Goal: Transaction & Acquisition: Book appointment/travel/reservation

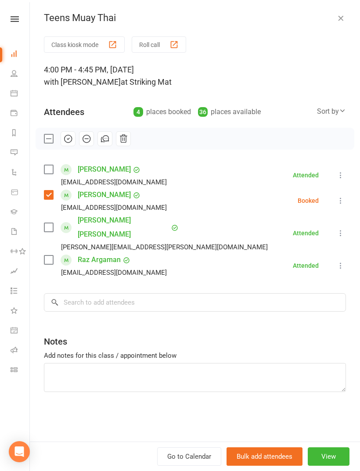
click at [350, 15] on div "Teens Muay Thai" at bounding box center [195, 17] width 330 height 11
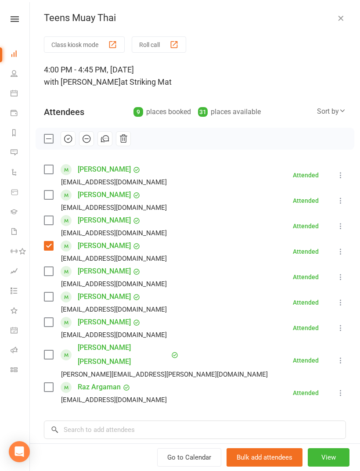
click at [339, 20] on icon "button" at bounding box center [340, 18] width 9 height 9
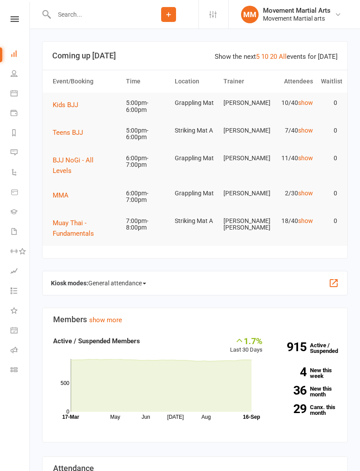
click at [75, 133] on span "Teens BJJ" at bounding box center [68, 133] width 30 height 8
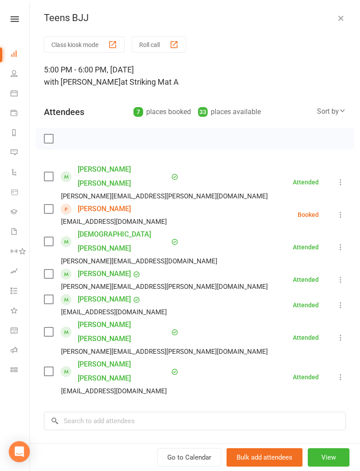
click at [51, 205] on label at bounding box center [48, 209] width 9 height 9
click at [142, 412] on input "search" at bounding box center [195, 421] width 302 height 18
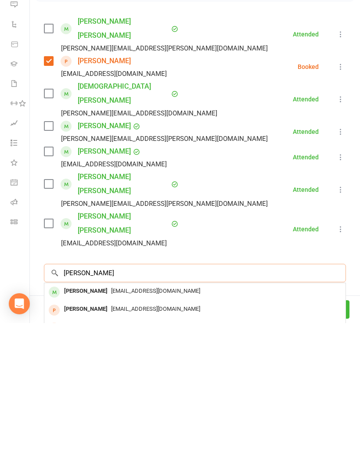
type input "Yusef"
click at [136, 436] on span "Halla.elahmed@gmail.com" at bounding box center [155, 439] width 89 height 7
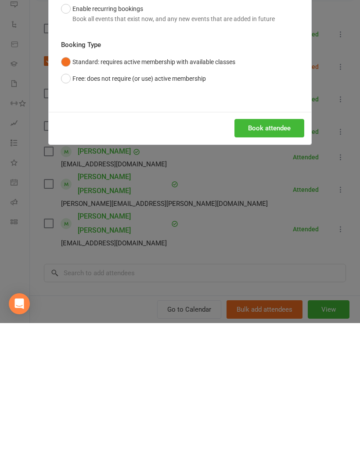
scroll to position [204, 0]
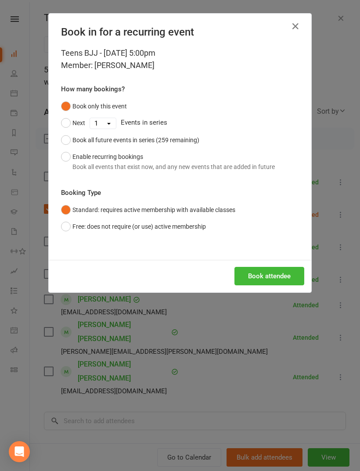
click at [290, 280] on button "Book attendee" at bounding box center [270, 276] width 70 height 18
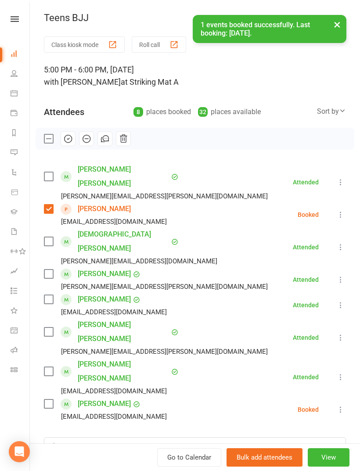
click at [49, 400] on label at bounding box center [48, 404] width 9 height 9
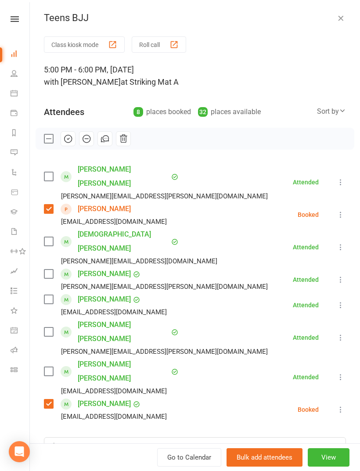
click at [51, 328] on label at bounding box center [48, 332] width 9 height 9
click at [127, 437] on input "search" at bounding box center [195, 446] width 302 height 18
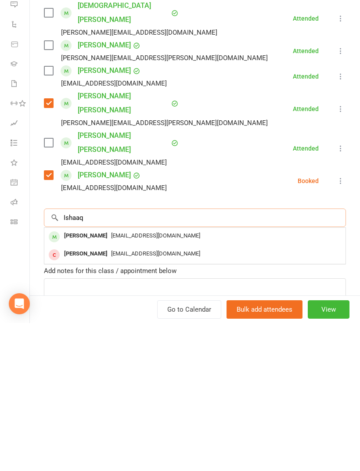
scroll to position [80, 0]
type input "Ishaaq"
click at [164, 378] on div "joetangs@gmail.com" at bounding box center [195, 384] width 294 height 13
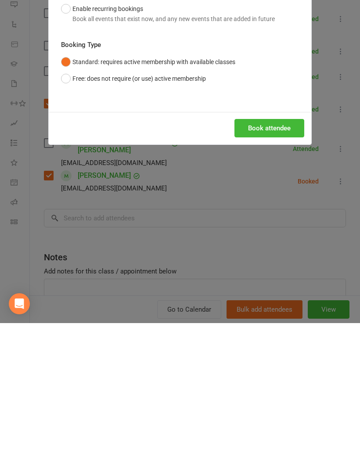
scroll to position [433, 0]
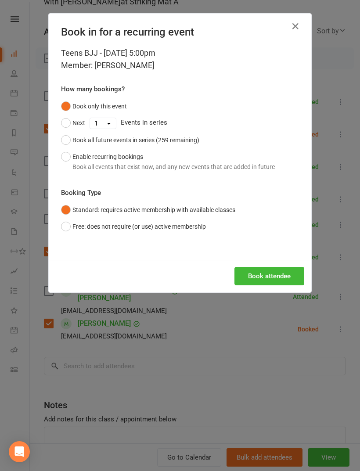
click at [287, 278] on button "Book attendee" at bounding box center [270, 276] width 70 height 18
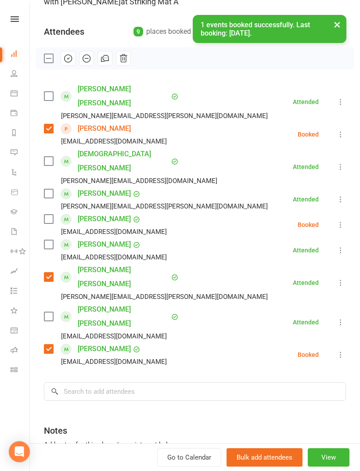
click at [50, 215] on label at bounding box center [48, 219] width 9 height 9
click at [171, 383] on input "search" at bounding box center [195, 392] width 302 height 18
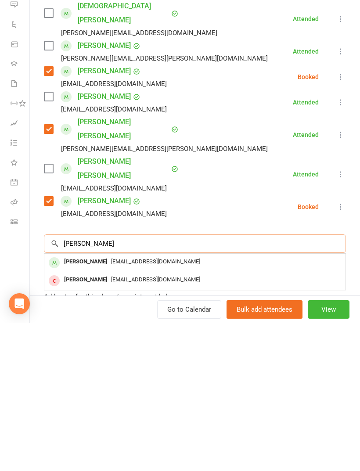
scroll to position [459, 0]
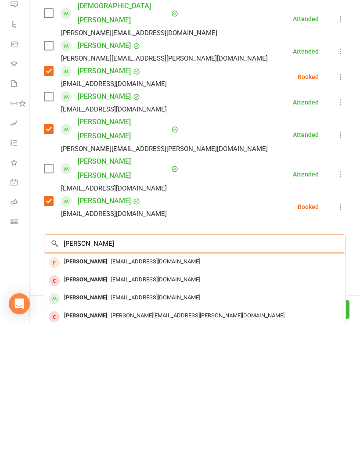
type input "Justine"
click at [115, 442] on span "laufamily328@gmail.com" at bounding box center [155, 445] width 89 height 7
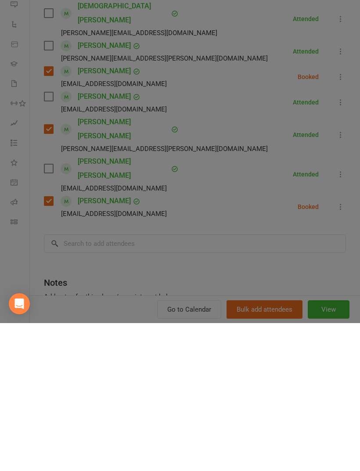
scroll to position [607, 0]
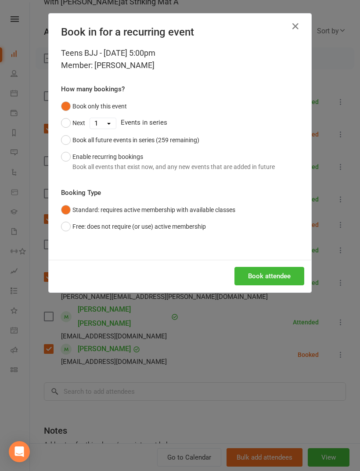
click at [274, 279] on button "Book attendee" at bounding box center [270, 276] width 70 height 18
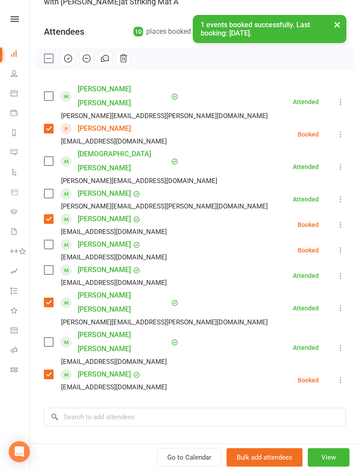
click at [47, 240] on label at bounding box center [48, 244] width 9 height 9
click at [105, 344] on div "Class kiosk mode Roll call 5:00 PM - 6:00 PM, Tuesday, September, 16, 2025 with…" at bounding box center [195, 253] width 330 height 595
click at [134, 408] on input "search" at bounding box center [195, 417] width 302 height 18
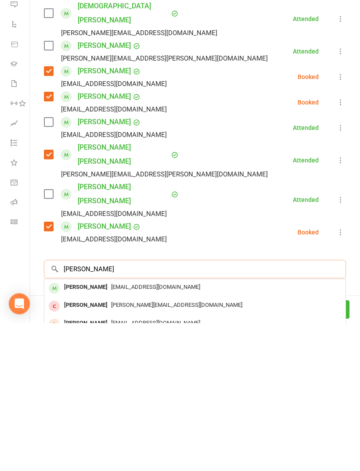
scroll to position [0, 0]
type input "Anna bano"
click at [111, 432] on span "billsdomain@gmail.com" at bounding box center [155, 435] width 89 height 7
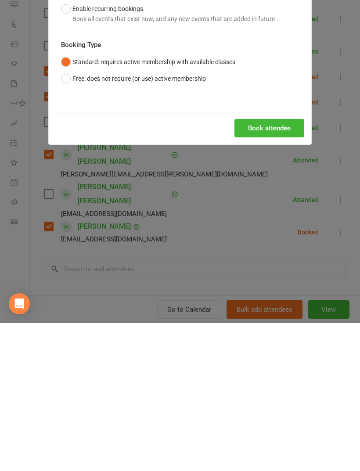
scroll to position [807, 0]
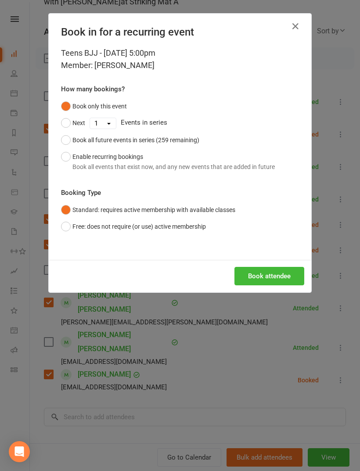
click at [271, 276] on button "Book attendee" at bounding box center [270, 276] width 70 height 18
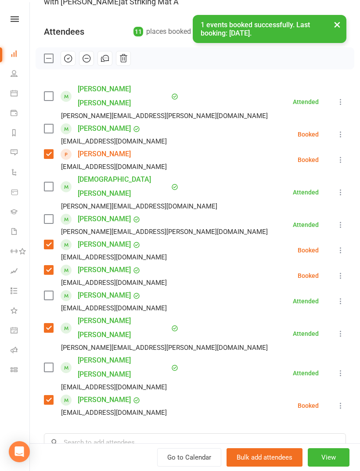
click at [49, 124] on label at bounding box center [48, 128] width 9 height 9
click at [147, 433] on input "search" at bounding box center [195, 442] width 302 height 18
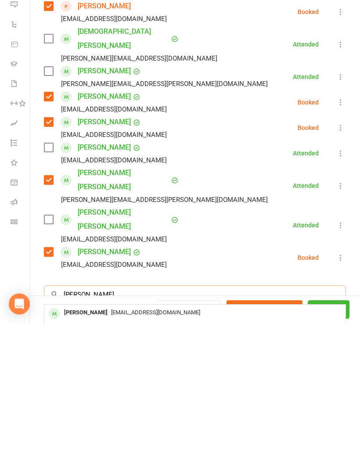
scroll to position [884, 0]
type input "Yousef zeyn"
click at [154, 457] on span "Jkzey12@gmail.com" at bounding box center [155, 460] width 89 height 7
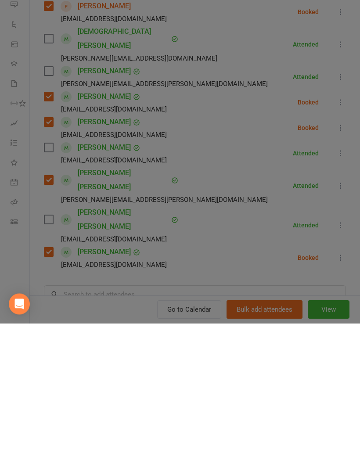
scroll to position [941, 0]
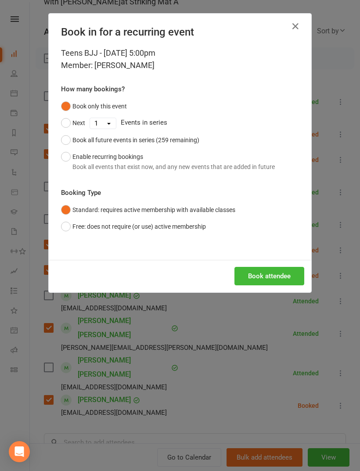
click at [279, 283] on button "Book attendee" at bounding box center [270, 276] width 70 height 18
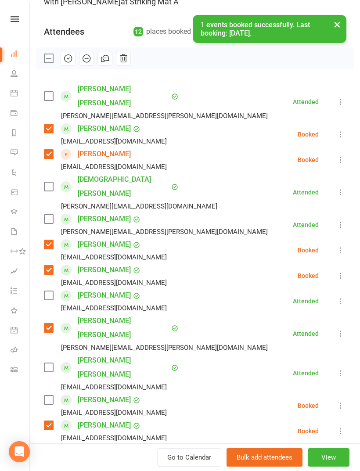
click at [48, 396] on label at bounding box center [48, 400] width 9 height 9
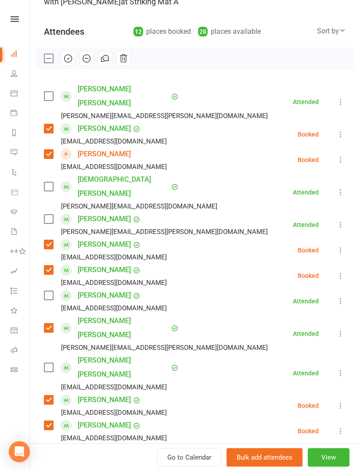
click at [193, 459] on input "search" at bounding box center [195, 468] width 302 height 18
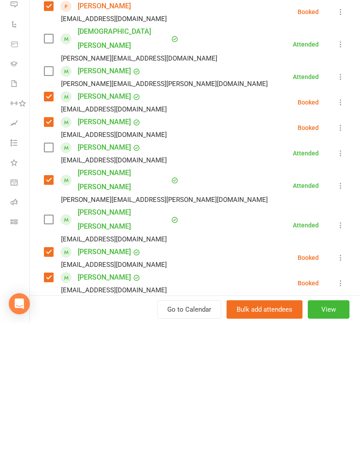
type input "Raz"
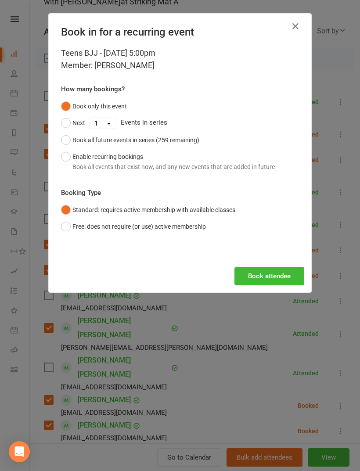
click at [287, 277] on button "Book attendee" at bounding box center [270, 276] width 70 height 18
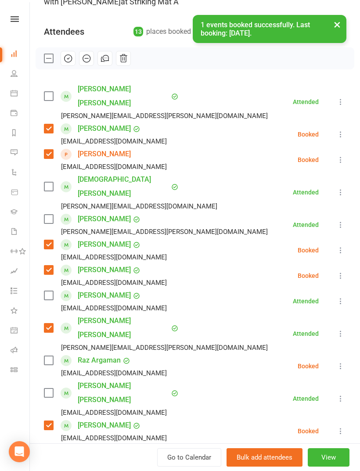
click at [51, 356] on label at bounding box center [48, 360] width 9 height 9
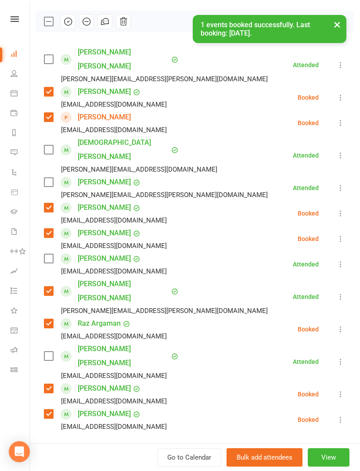
scroll to position [134, 0]
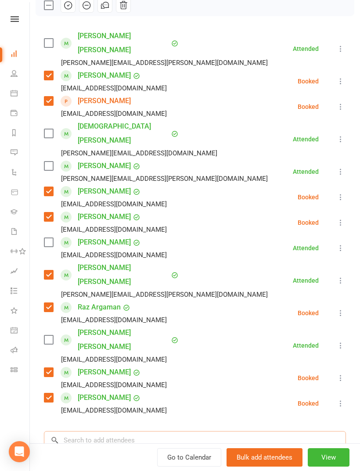
click at [167, 431] on input "search" at bounding box center [195, 440] width 302 height 18
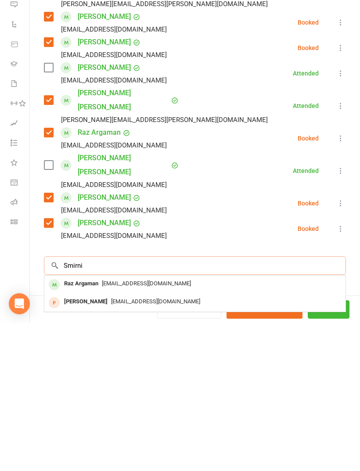
scroll to position [166, 0]
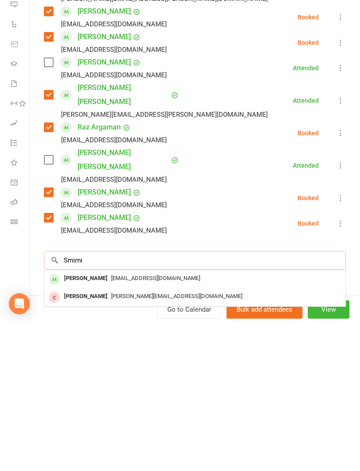
type input "Smirni"
click at [145, 423] on span "Info@melonykarasmirniotis.com" at bounding box center [155, 426] width 89 height 7
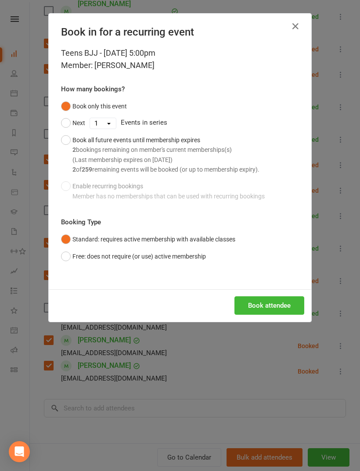
click at [263, 303] on button "Book attendee" at bounding box center [270, 305] width 70 height 18
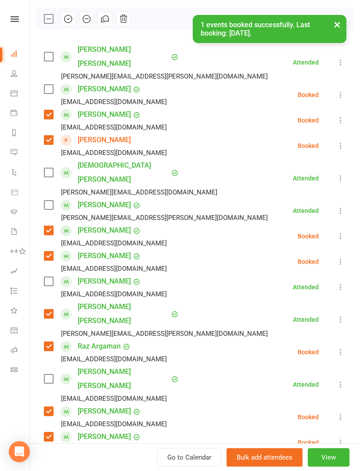
scroll to position [122, 0]
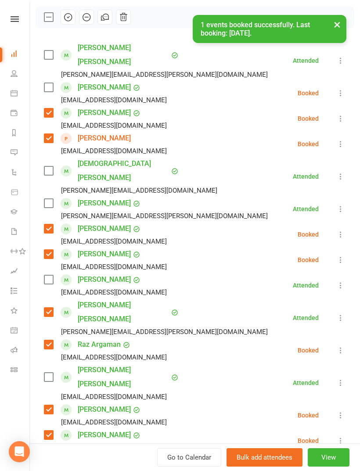
click at [51, 52] on label at bounding box center [48, 55] width 9 height 9
click at [142, 469] on input "search" at bounding box center [195, 478] width 302 height 18
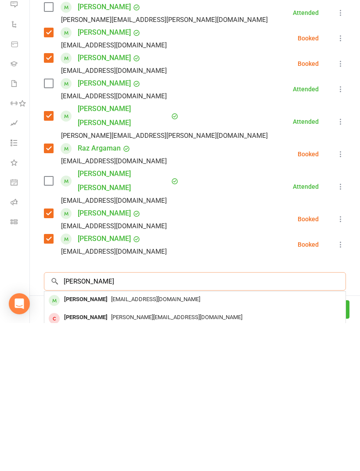
scroll to position [173, 0]
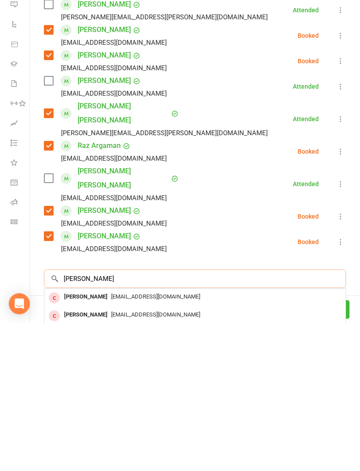
type input "Enzo"
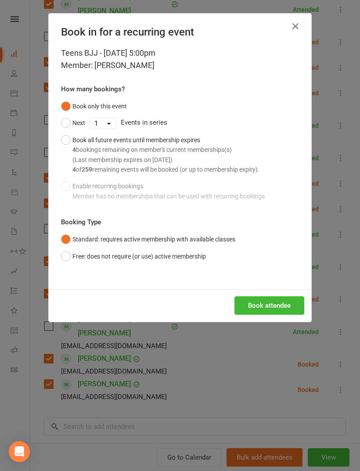
click at [265, 311] on button "Book attendee" at bounding box center [270, 305] width 70 height 18
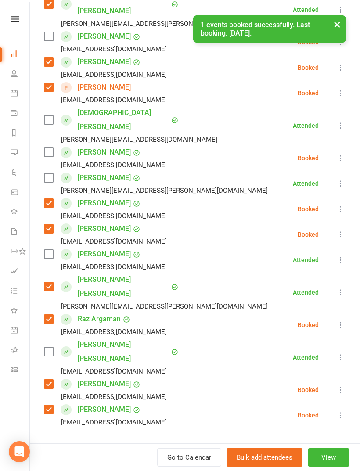
click at [48, 148] on label at bounding box center [48, 152] width 9 height 9
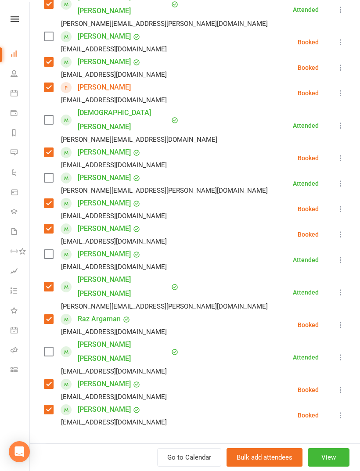
click at [45, 116] on label at bounding box center [48, 120] width 9 height 9
click at [154, 443] on input "search" at bounding box center [195, 452] width 302 height 18
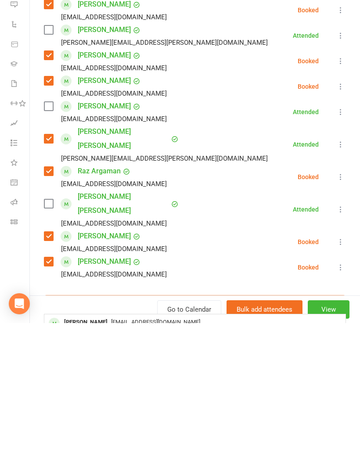
type input "Jude ha"
click at [111, 467] on span "[EMAIL_ADDRESS][DOMAIN_NAME]" at bounding box center [155, 470] width 89 height 7
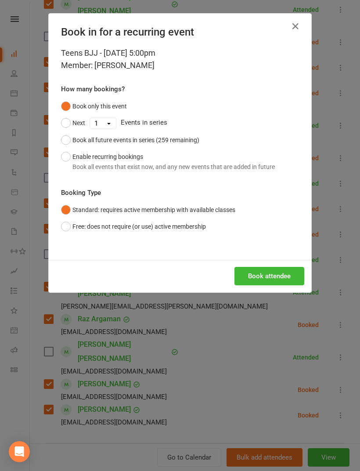
click at [286, 270] on button "Book attendee" at bounding box center [270, 276] width 70 height 18
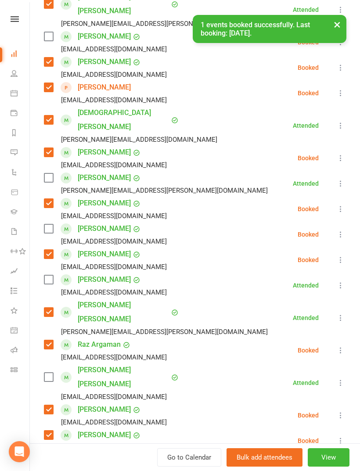
click at [56, 222] on div "Jude Ha eunhea80@hanmail.net" at bounding box center [107, 234] width 126 height 25
click at [53, 224] on label at bounding box center [48, 228] width 9 height 9
click at [51, 173] on label at bounding box center [48, 177] width 9 height 9
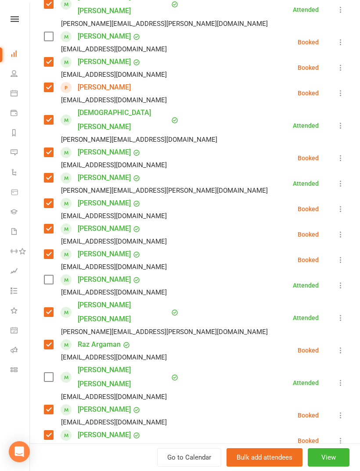
click at [122, 469] on input "search" at bounding box center [195, 478] width 302 height 18
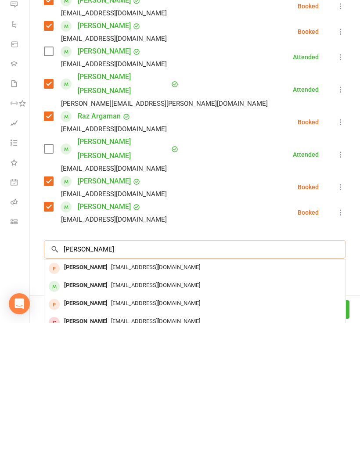
scroll to position [253, 0]
type input "Jacob ban"
click at [138, 412] on span "billsdomain@gmail.com" at bounding box center [155, 415] width 89 height 7
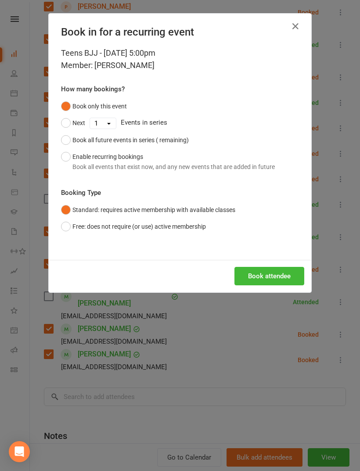
click at [282, 277] on button "Book attendee" at bounding box center [270, 276] width 70 height 18
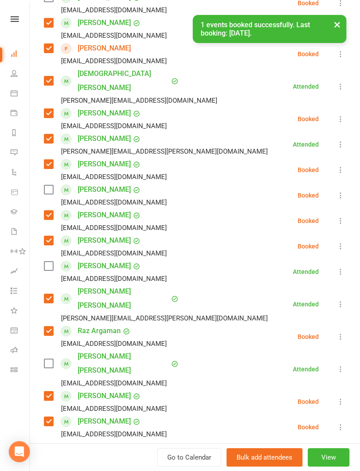
scroll to position [193, 0]
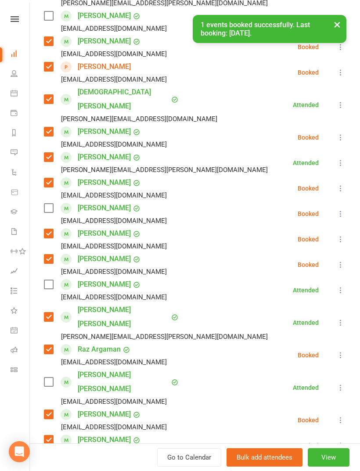
click at [52, 204] on label at bounding box center [48, 208] width 9 height 9
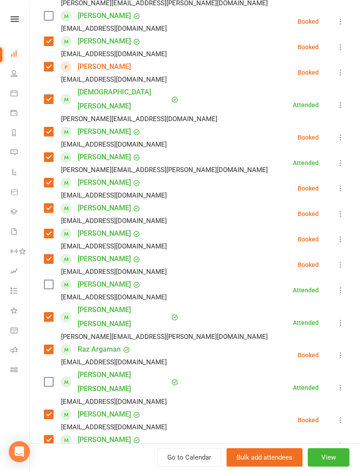
scroll to position [132, 0]
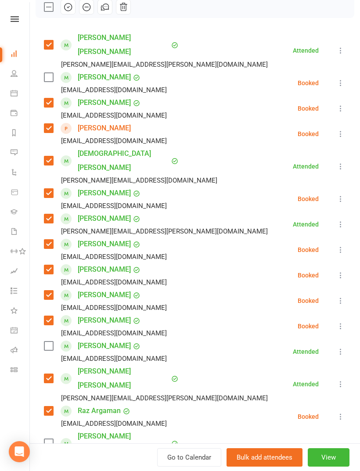
click at [51, 73] on label at bounding box center [48, 77] width 9 height 9
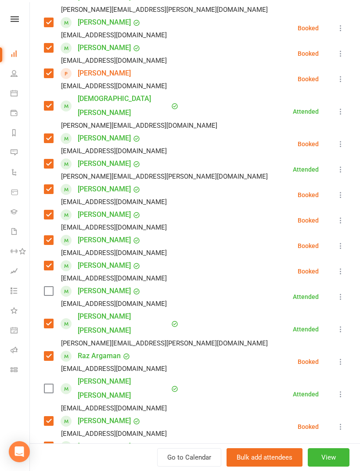
scroll to position [273, 0]
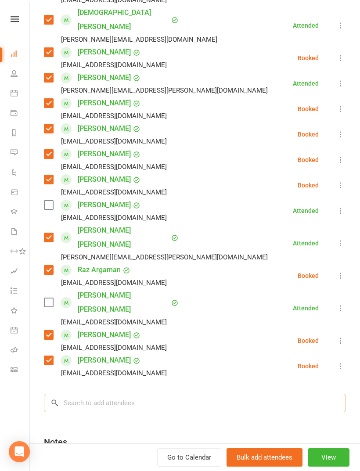
click at [169, 394] on input "search" at bounding box center [195, 403] width 302 height 18
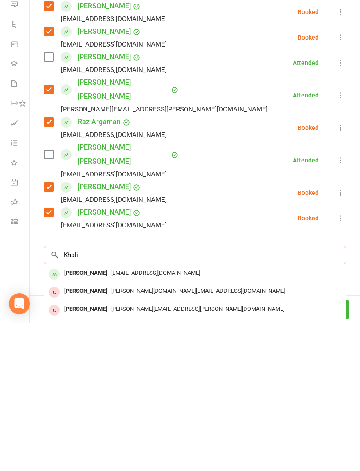
type input "Khalil"
click at [129, 418] on span "ksaniago@hotmail.com" at bounding box center [155, 421] width 89 height 7
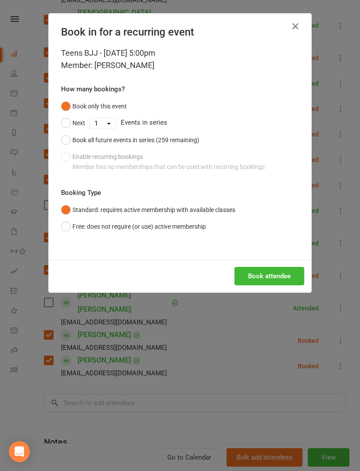
click at [289, 28] on button "button" at bounding box center [296, 26] width 14 height 14
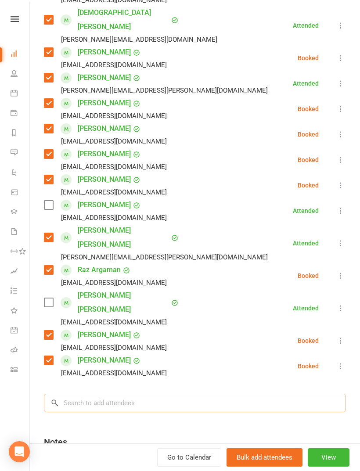
click at [134, 394] on input "search" at bounding box center [195, 403] width 302 height 18
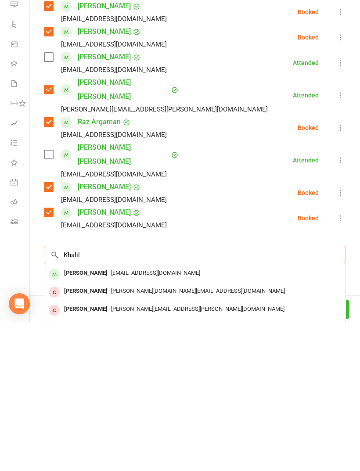
type input "Khalil"
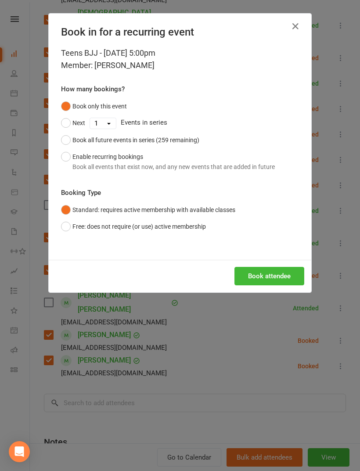
click at [273, 269] on button "Book attendee" at bounding box center [270, 276] width 70 height 18
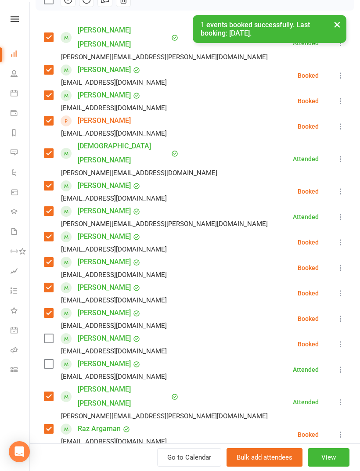
scroll to position [129, 0]
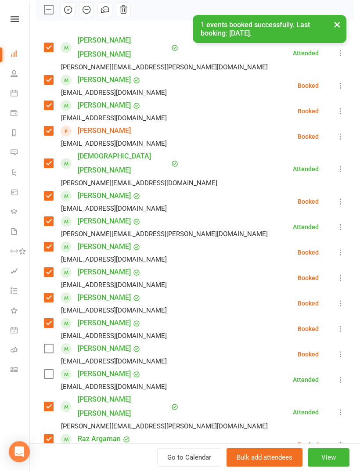
click at [51, 344] on label at bounding box center [48, 348] width 9 height 9
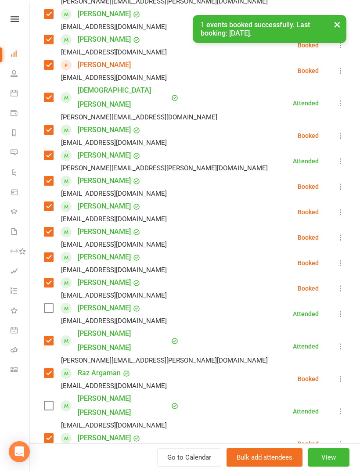
scroll to position [213, 0]
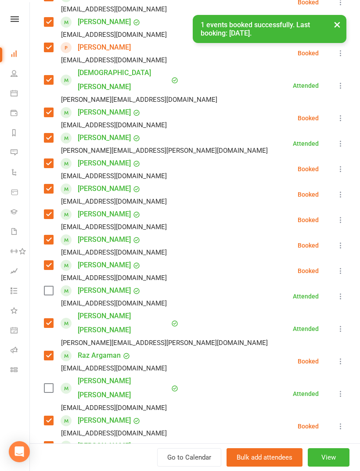
click at [343, 292] on icon at bounding box center [340, 296] width 9 height 9
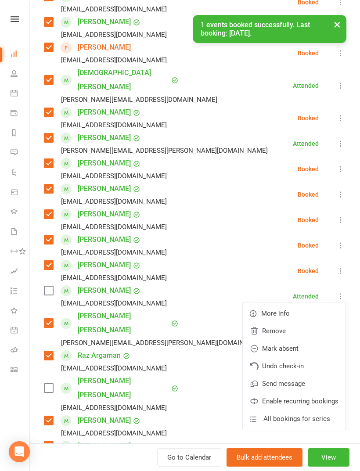
click at [301, 322] on link "Remove" at bounding box center [294, 331] width 103 height 18
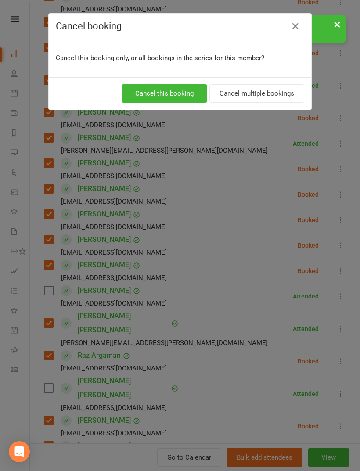
click at [180, 98] on button "Cancel this booking" at bounding box center [165, 93] width 86 height 18
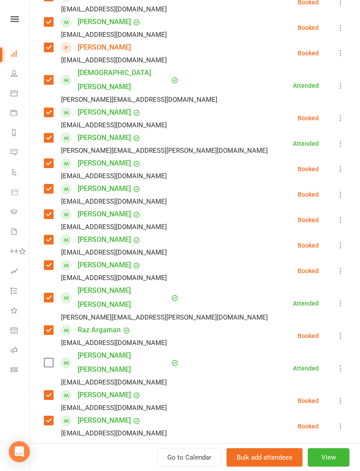
click at [340, 364] on icon at bounding box center [340, 368] width 9 height 9
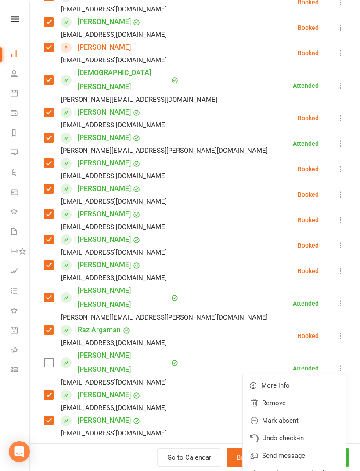
click at [290, 394] on link "Remove" at bounding box center [294, 403] width 103 height 18
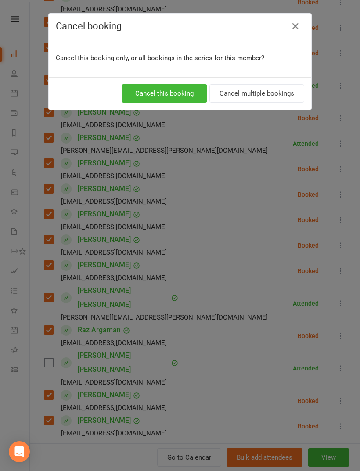
click at [176, 91] on button "Cancel this booking" at bounding box center [165, 93] width 86 height 18
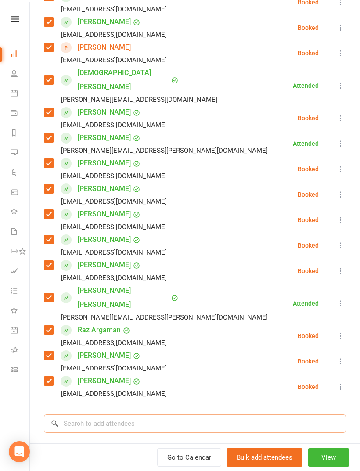
click at [141, 415] on input "search" at bounding box center [195, 424] width 302 height 18
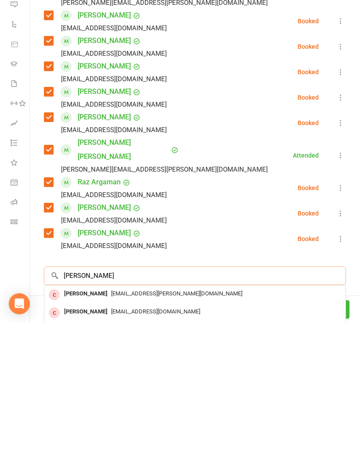
type input "Daniel li"
click at [111, 471] on span "[EMAIL_ADDRESS][DOMAIN_NAME]" at bounding box center [155, 477] width 89 height 7
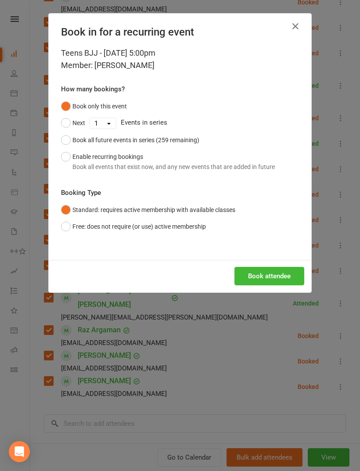
click at [265, 272] on button "Book attendee" at bounding box center [270, 276] width 70 height 18
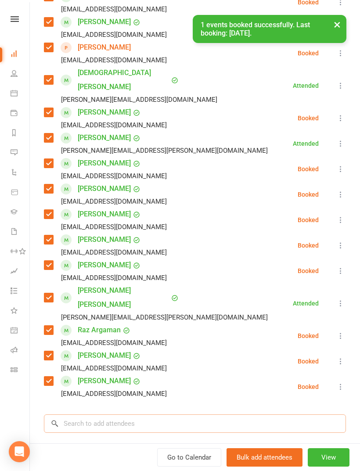
click at [182, 415] on input "search" at bounding box center [195, 424] width 302 height 18
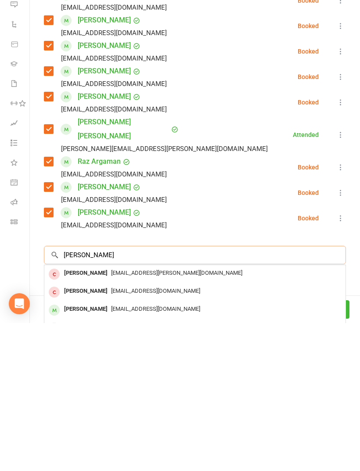
scroll to position [271, 0]
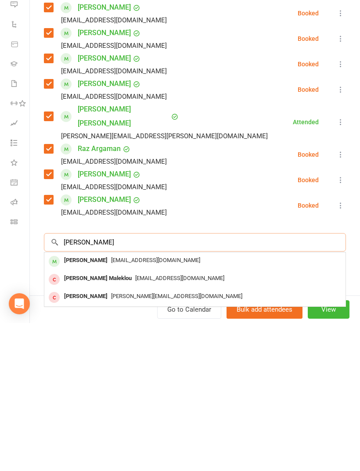
type input "Kourosh"
click at [148, 405] on span "[EMAIL_ADDRESS][DOMAIN_NAME]" at bounding box center [155, 408] width 89 height 7
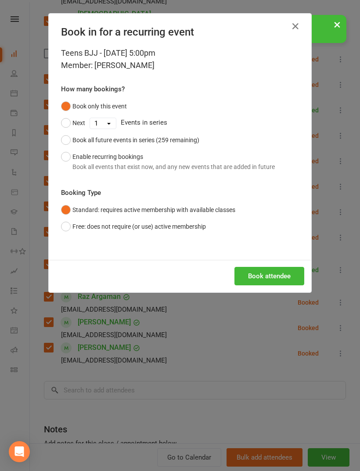
click at [285, 277] on button "Book attendee" at bounding box center [270, 276] width 70 height 18
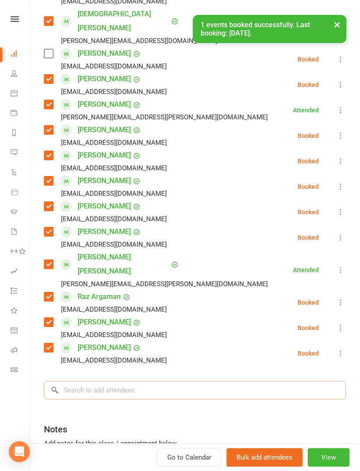
click at [231, 381] on input "search" at bounding box center [195, 390] width 302 height 18
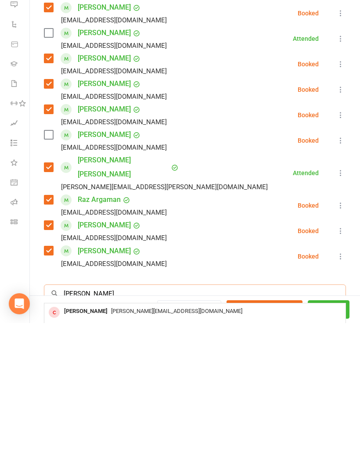
type input "Isaac cheb"
click at [117, 471] on span "Mazen.chebaro@hotmail.com" at bounding box center [176, 477] width 131 height 7
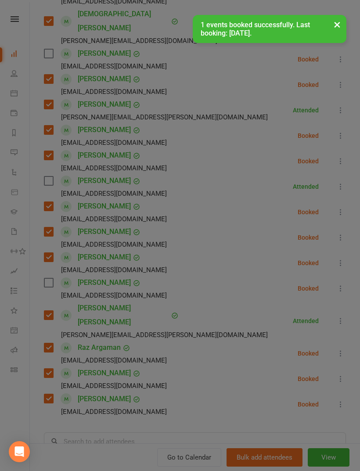
scroll to position [941, 0]
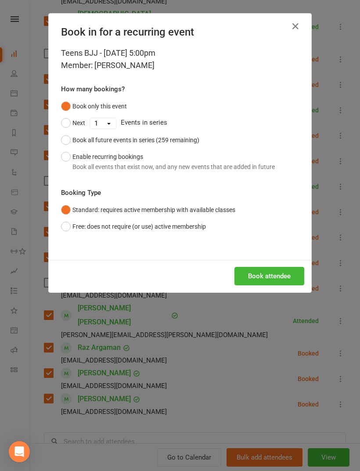
click at [278, 274] on button "Book attendee" at bounding box center [270, 276] width 70 height 18
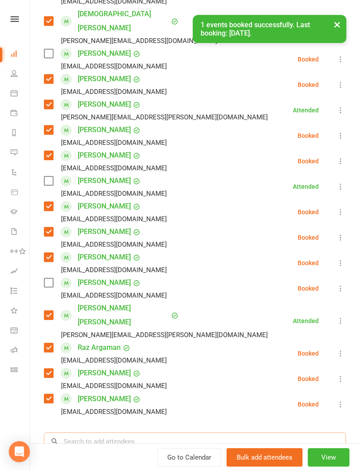
click at [168, 433] on input "search" at bounding box center [195, 442] width 302 height 18
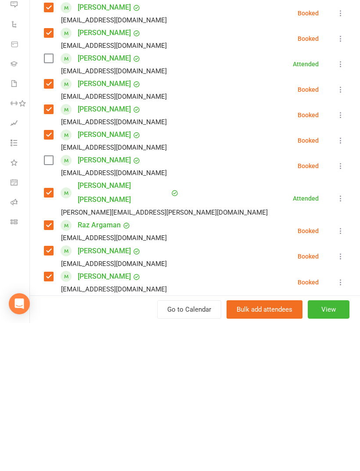
type input "James shahi"
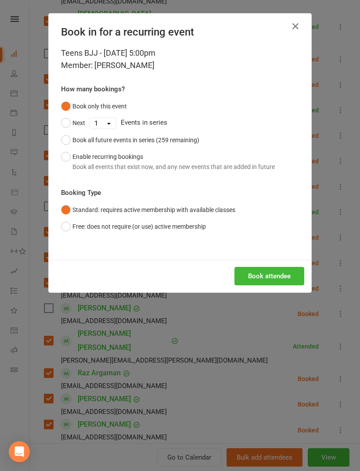
click at [279, 272] on button "Book attendee" at bounding box center [270, 276] width 70 height 18
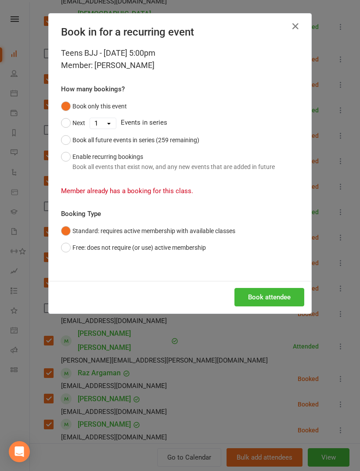
click at [301, 25] on icon "button" at bounding box center [295, 26] width 11 height 11
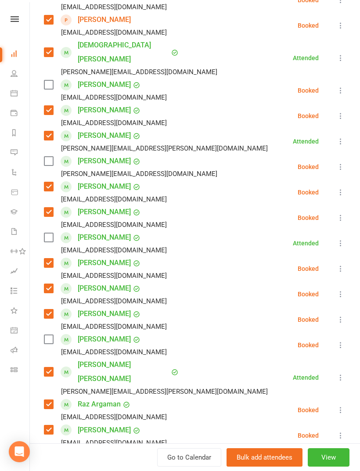
scroll to position [224, 0]
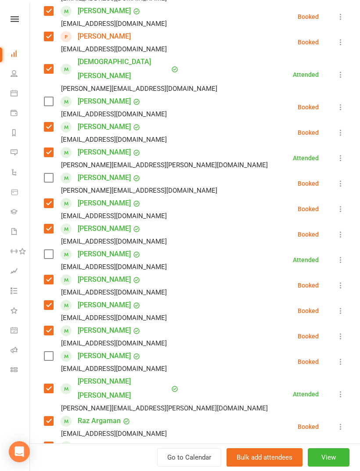
click at [50, 352] on label at bounding box center [48, 356] width 9 height 9
click at [51, 250] on label at bounding box center [48, 254] width 9 height 9
click at [49, 173] on label at bounding box center [48, 177] width 9 height 9
click at [45, 97] on label at bounding box center [48, 101] width 9 height 9
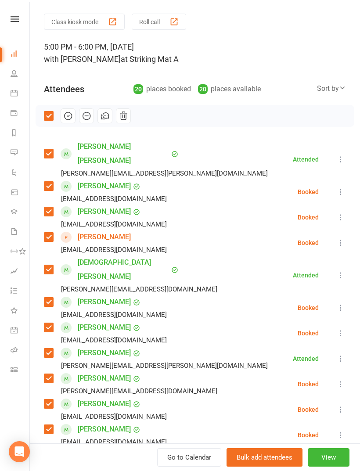
scroll to position [22, 0]
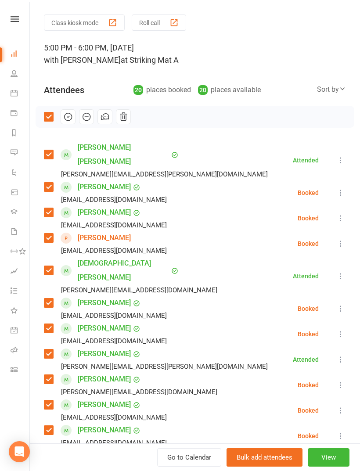
click at [67, 118] on icon "button" at bounding box center [68, 117] width 10 height 10
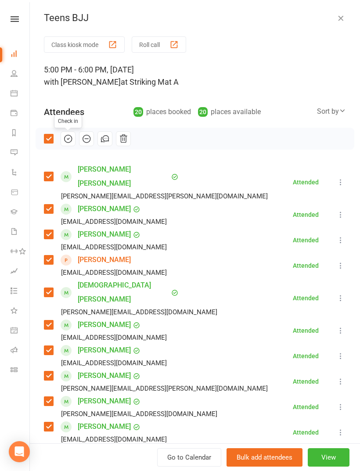
scroll to position [0, 0]
click at [344, 19] on icon "button" at bounding box center [340, 18] width 9 height 9
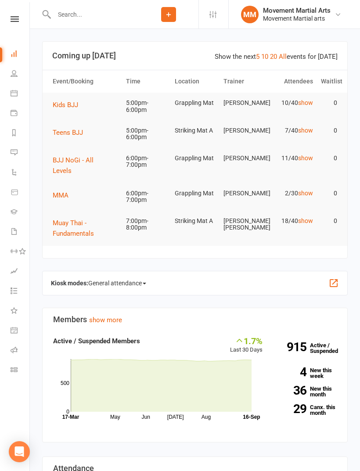
click at [74, 103] on span "Kids BJJ" at bounding box center [65, 105] width 25 height 8
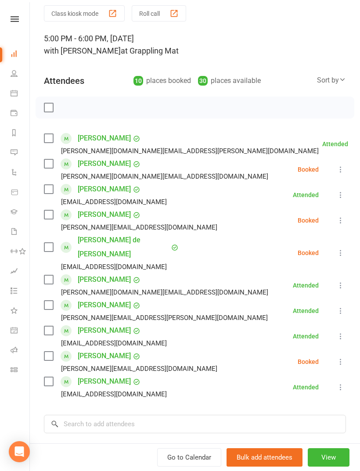
scroll to position [42, 0]
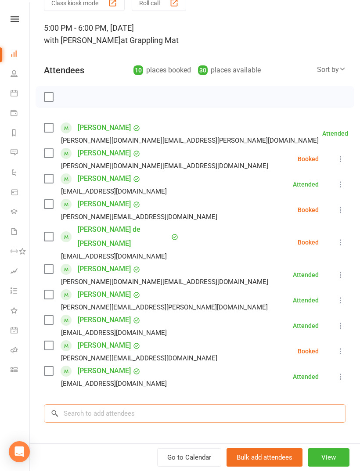
click at [159, 407] on input "search" at bounding box center [195, 413] width 302 height 18
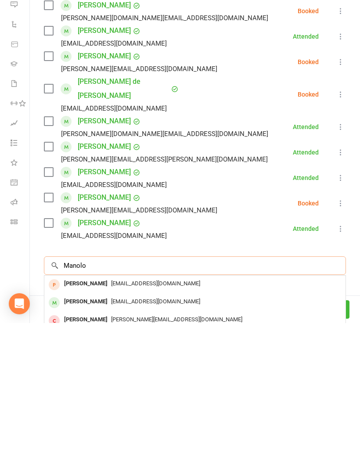
type input "Manolo"
click at [123, 446] on span "Abigailhui0505@yahoo.com" at bounding box center [155, 449] width 89 height 7
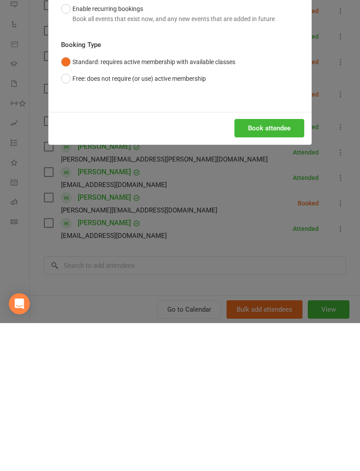
scroll to position [238, 0]
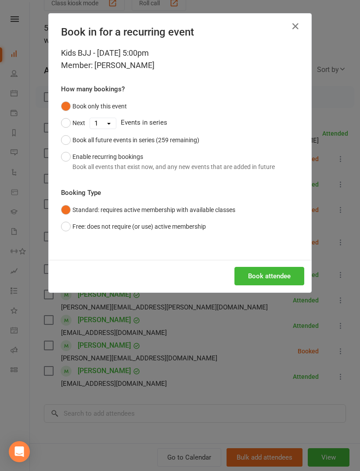
click at [283, 280] on button "Book attendee" at bounding box center [270, 276] width 70 height 18
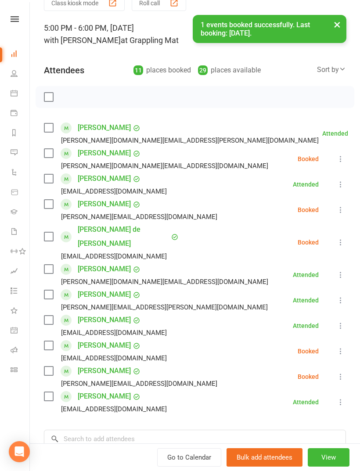
click at [50, 341] on label at bounding box center [48, 345] width 9 height 9
click at [112, 430] on input "search" at bounding box center [195, 439] width 302 height 18
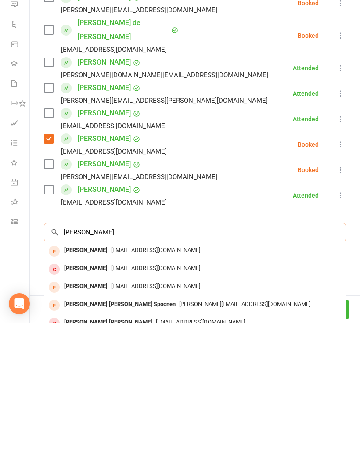
scroll to position [113, 0]
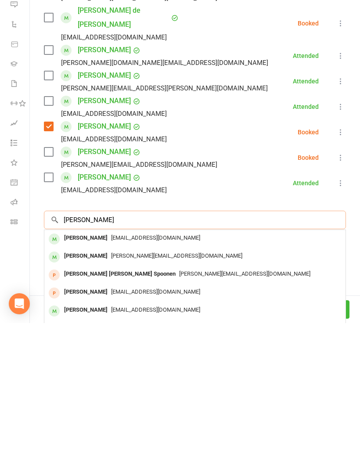
type input "Maria Lee"
click at [134, 383] on span "thejwows@gmail.com" at bounding box center [155, 386] width 89 height 7
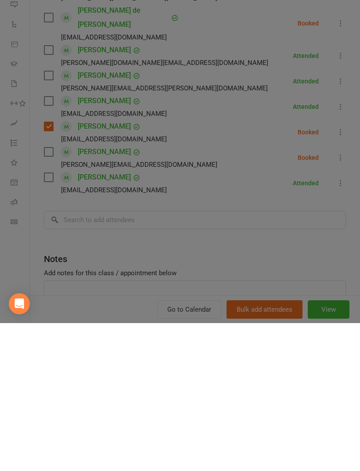
scroll to position [502, 0]
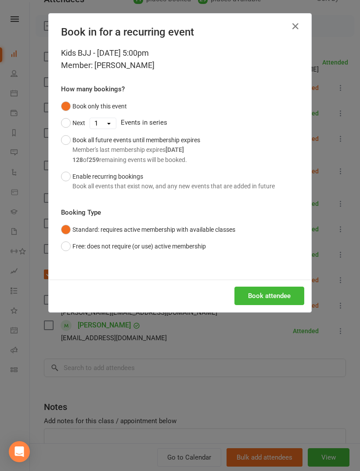
click at [285, 287] on button "Book attendee" at bounding box center [270, 296] width 70 height 18
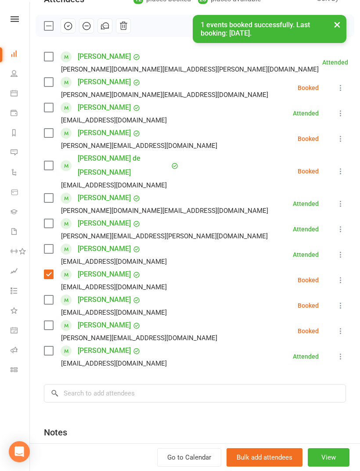
click at [51, 296] on label at bounding box center [48, 300] width 9 height 9
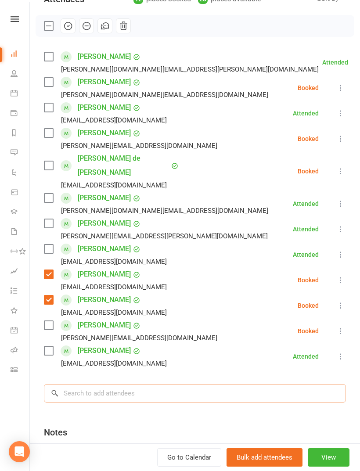
click at [162, 384] on input "search" at bounding box center [195, 393] width 302 height 18
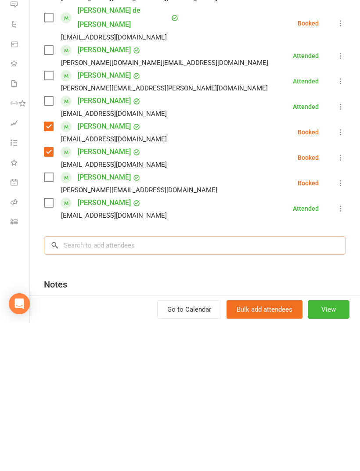
type input "M"
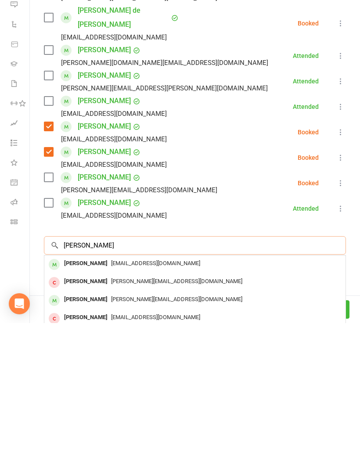
type input "Jodie"
click at [118, 408] on span "laufamily328@gmail.com" at bounding box center [155, 411] width 89 height 7
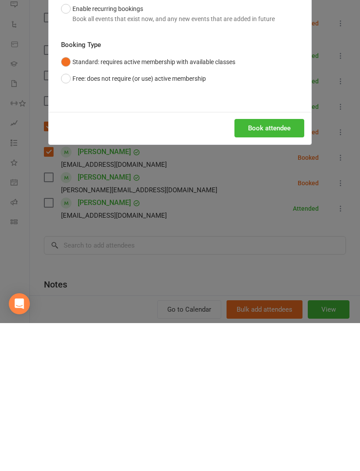
scroll to position [721, 0]
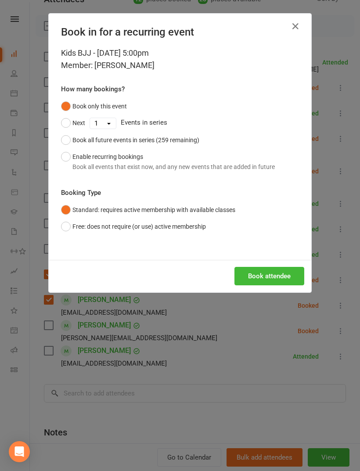
click at [282, 282] on button "Book attendee" at bounding box center [270, 276] width 70 height 18
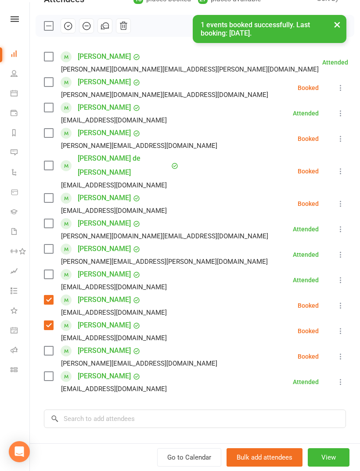
click at [47, 194] on label at bounding box center [48, 198] width 9 height 9
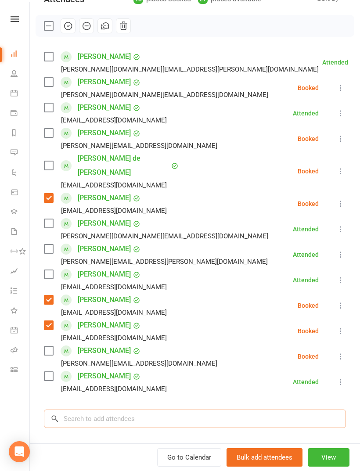
click at [154, 410] on input "search" at bounding box center [195, 419] width 302 height 18
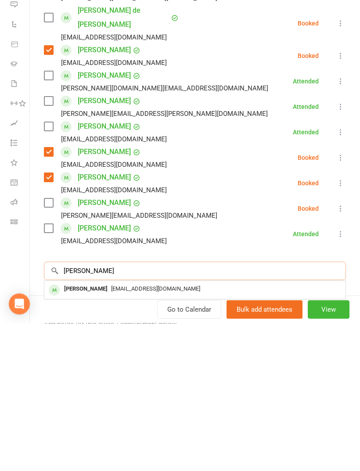
type input "Anwar"
click at [139, 433] on span "Halla.elahmed@gmail.com" at bounding box center [155, 436] width 89 height 7
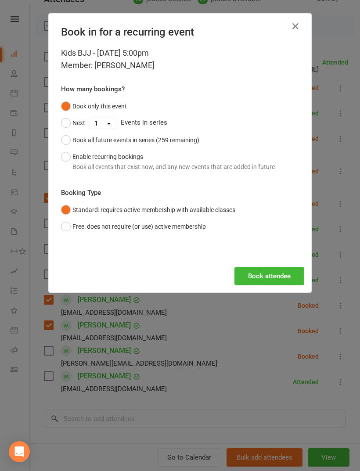
click at [289, 282] on button "Book attendee" at bounding box center [270, 276] width 70 height 18
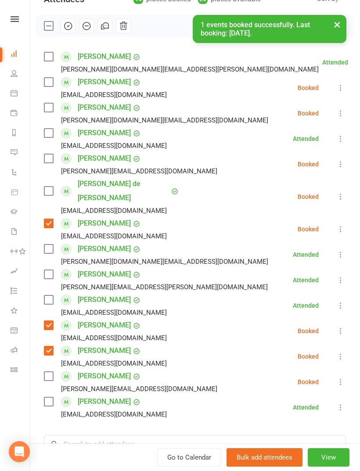
click at [50, 78] on label at bounding box center [48, 82] width 9 height 9
click at [114, 435] on input "search" at bounding box center [195, 444] width 302 height 18
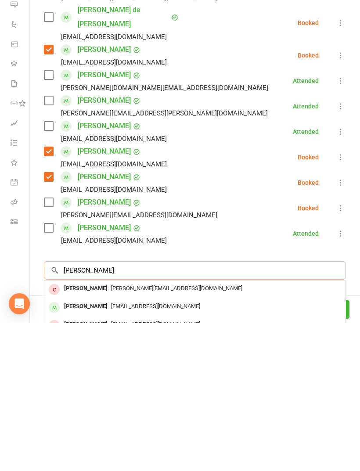
scroll to position [150, 0]
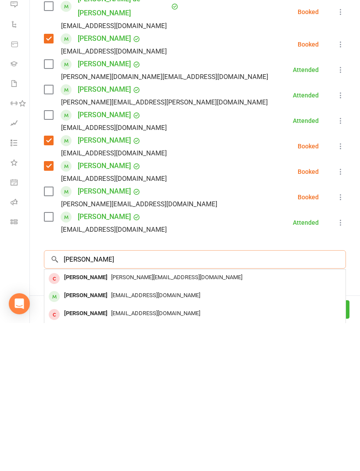
type input "Xavier"
click at [102, 436] on div "Xavier Ostin phing.pong@yahoo.com" at bounding box center [194, 445] width 301 height 18
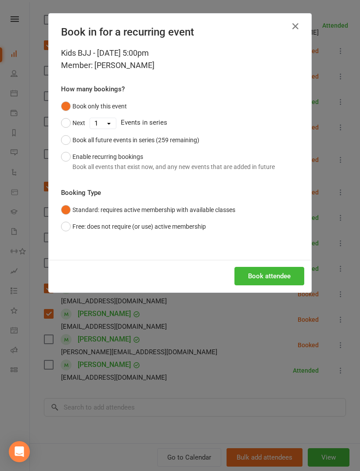
click at [289, 282] on button "Book attendee" at bounding box center [270, 276] width 70 height 18
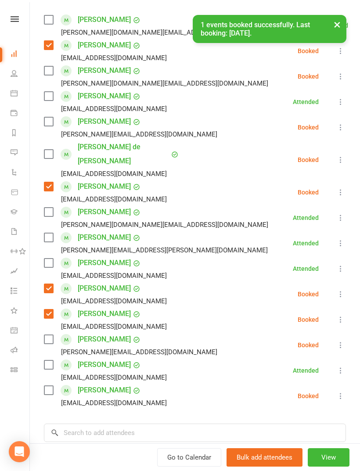
click at [49, 386] on label at bounding box center [48, 390] width 9 height 9
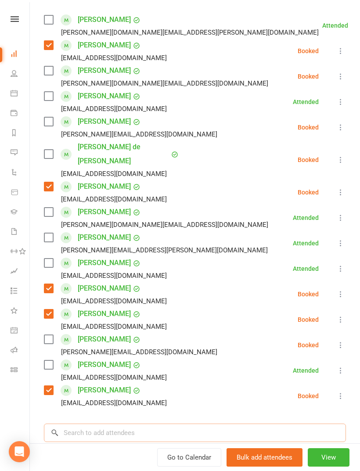
click at [155, 424] on input "search" at bounding box center [195, 433] width 302 height 18
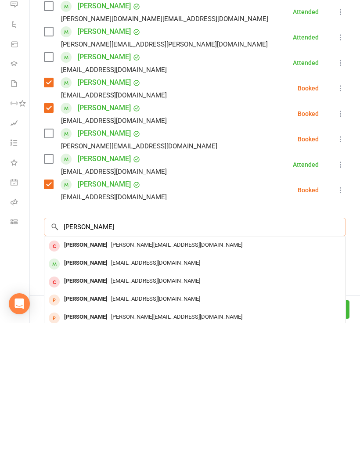
scroll to position [223, 0]
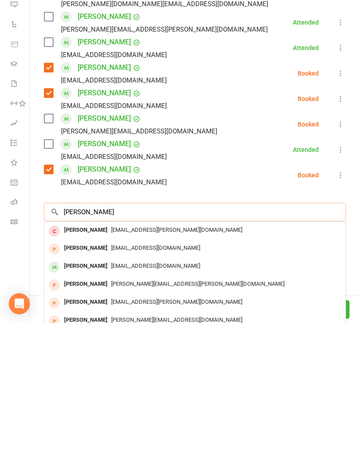
type input "Darian"
click at [121, 408] on div "irnasilviana17@gmail.com" at bounding box center [195, 414] width 294 height 13
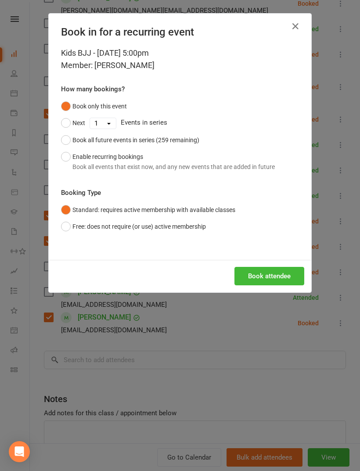
click at [270, 283] on button "Book attendee" at bounding box center [270, 276] width 70 height 18
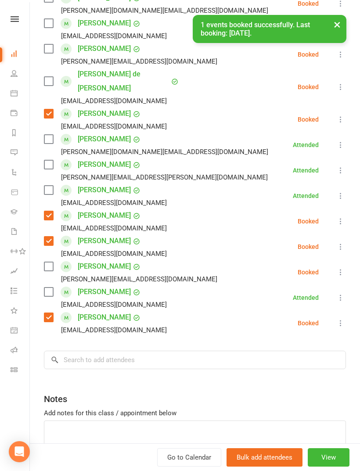
scroll to position [148, 0]
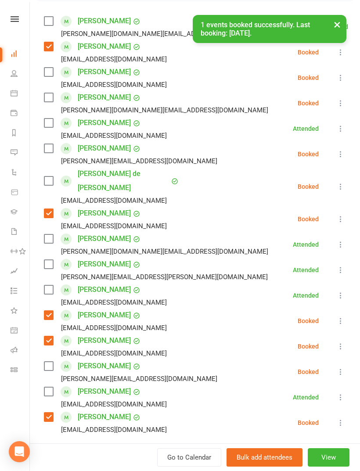
click at [53, 72] on label at bounding box center [48, 72] width 9 height 9
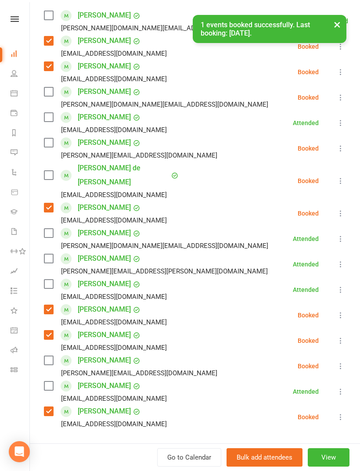
click at [54, 354] on div "Max Geisel F.geisel@gmx.net" at bounding box center [132, 366] width 177 height 25
click at [49, 356] on label at bounding box center [48, 360] width 9 height 9
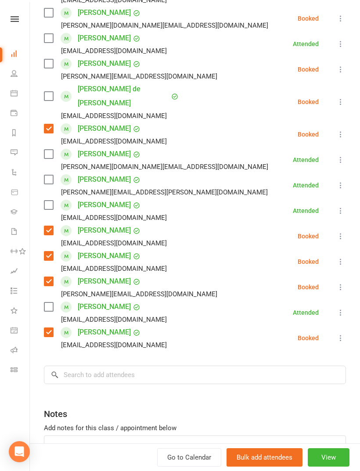
scroll to position [241, 0]
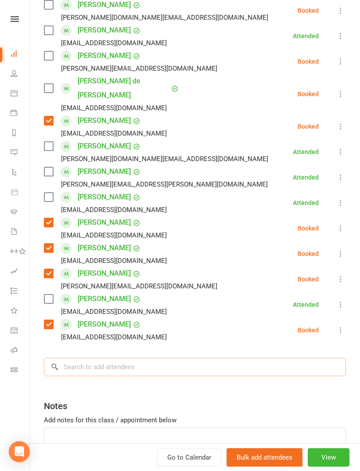
click at [158, 361] on input "search" at bounding box center [195, 367] width 302 height 18
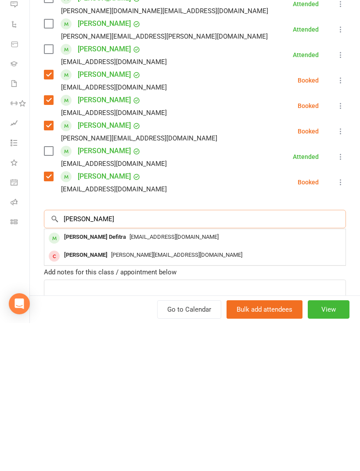
type input "Arfeen"
click at [130, 382] on span "a_kaimoeddin@yahoo.com" at bounding box center [174, 385] width 89 height 7
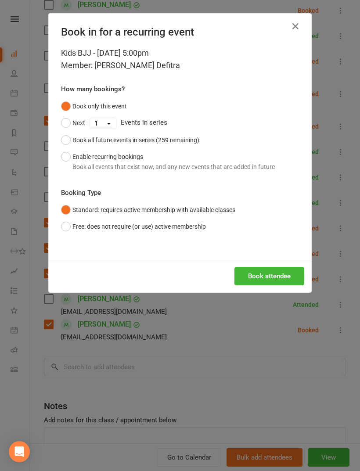
click at [277, 277] on button "Book attendee" at bounding box center [270, 276] width 70 height 18
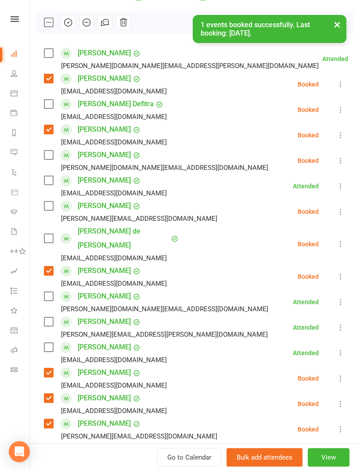
scroll to position [105, 0]
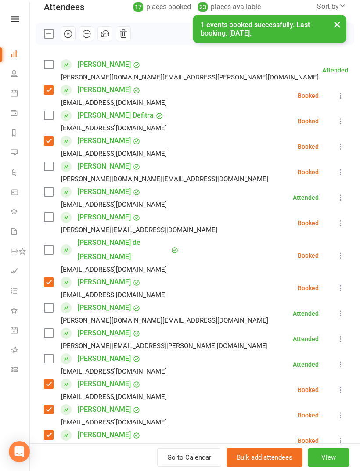
click at [50, 114] on label at bounding box center [48, 115] width 9 height 9
click at [49, 188] on label at bounding box center [48, 192] width 9 height 9
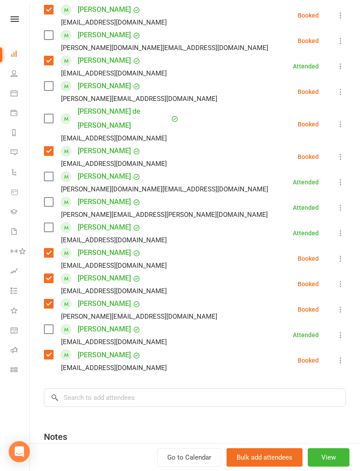
scroll to position [237, 0]
click at [135, 388] on input "search" at bounding box center [195, 397] width 302 height 18
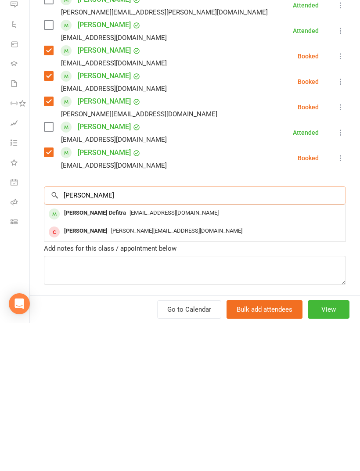
scroll to position [292, 0]
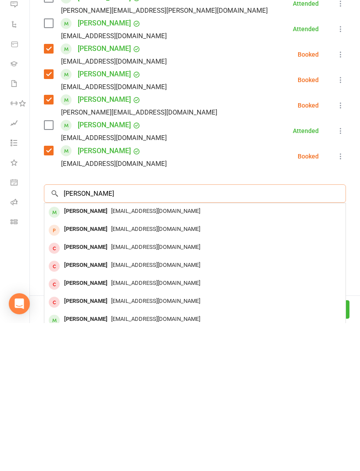
type input "Noah lind"
click at [141, 356] on span "alindaya@gmail.com" at bounding box center [155, 359] width 89 height 7
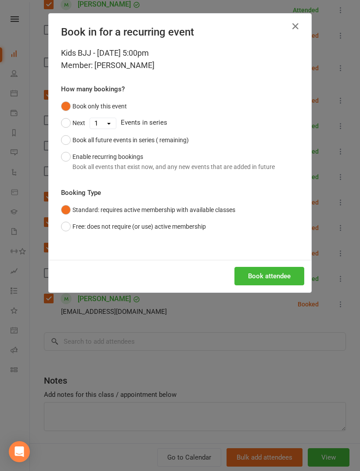
click at [289, 284] on button "Book attendee" at bounding box center [270, 276] width 70 height 18
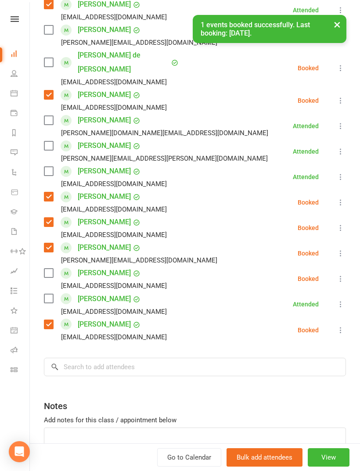
click at [52, 269] on label at bounding box center [48, 273] width 9 height 9
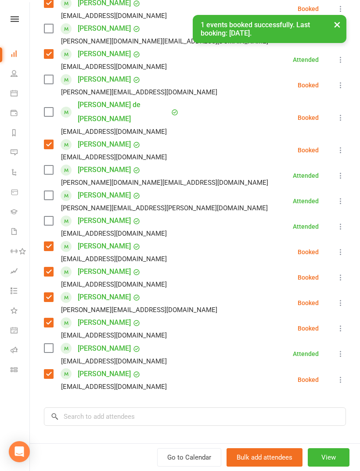
scroll to position [244, 0]
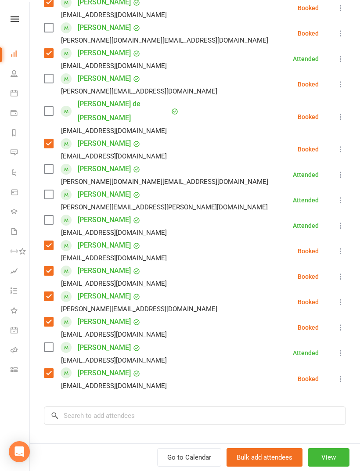
click at [51, 108] on label at bounding box center [48, 111] width 9 height 9
click at [158, 407] on input "search" at bounding box center [195, 416] width 302 height 18
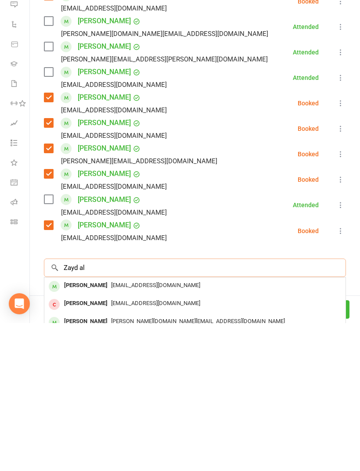
type input "Zayd al"
click at [138, 430] on span "ruby.zaki@icloud.com" at bounding box center [155, 433] width 89 height 7
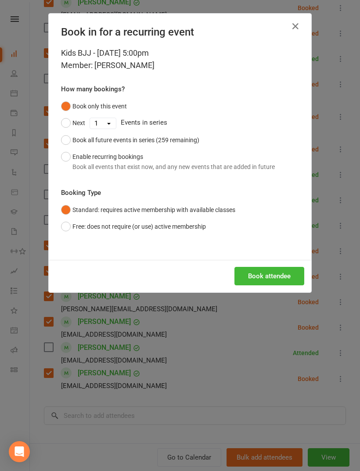
click at [292, 26] on icon "button" at bounding box center [295, 26] width 11 height 11
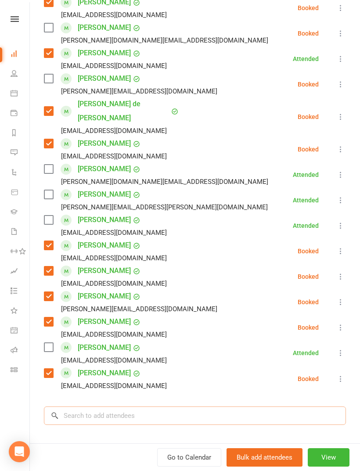
click at [115, 407] on input "search" at bounding box center [195, 416] width 302 height 18
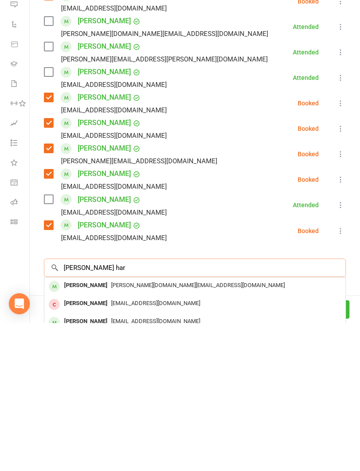
type input "Zayd Al har"
click at [114, 427] on div "mazen.kh@gmail.com" at bounding box center [195, 433] width 294 height 13
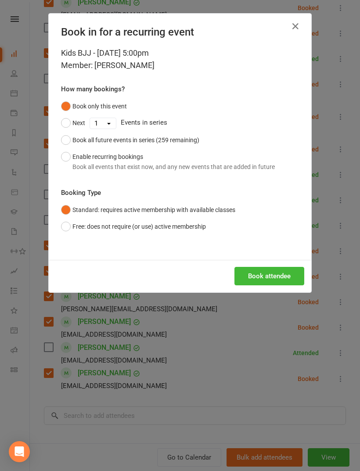
click at [289, 277] on button "Book attendee" at bounding box center [270, 276] width 70 height 18
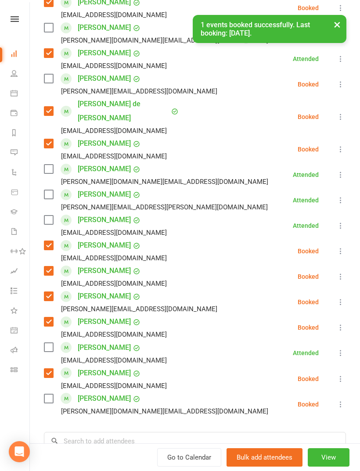
click at [46, 394] on label at bounding box center [48, 398] width 9 height 9
click at [133, 435] on input "search" at bounding box center [195, 441] width 302 height 18
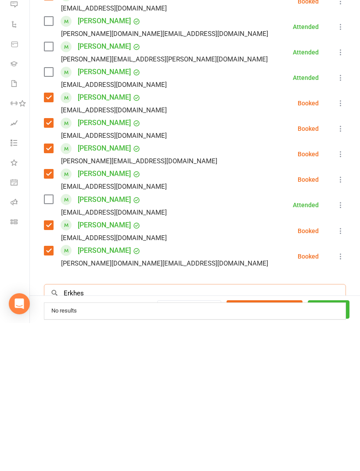
scroll to position [941, 0]
type input "Erkhes"
click at [129, 455] on span "Dulguunu2@gmail.com" at bounding box center [155, 458] width 89 height 7
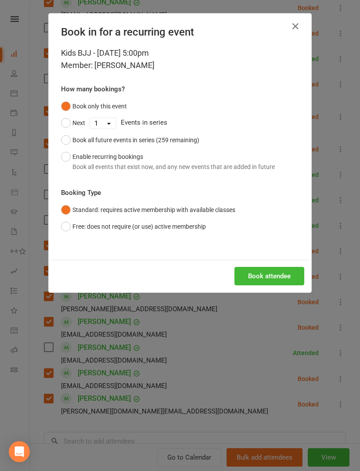
click at [285, 282] on button "Book attendee" at bounding box center [270, 276] width 70 height 18
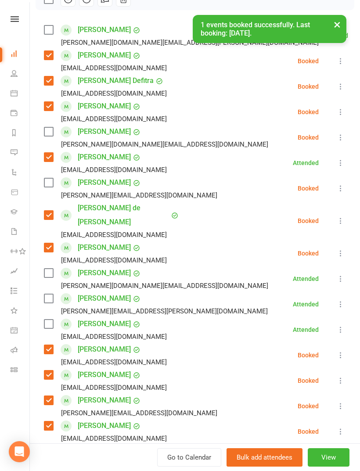
scroll to position [45, 0]
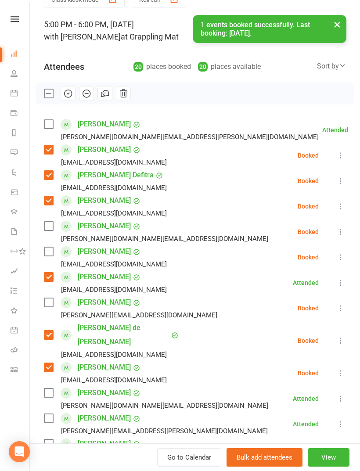
click at [44, 254] on label at bounding box center [48, 251] width 9 height 9
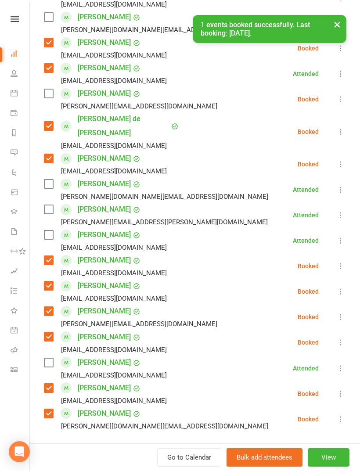
scroll to position [338, 0]
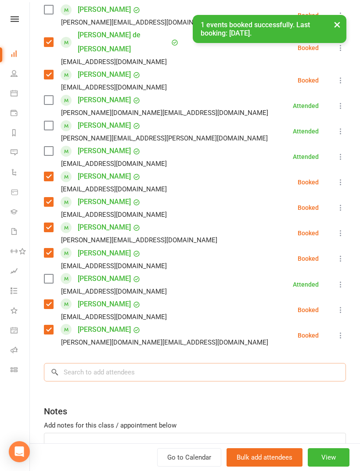
click at [159, 364] on input "search" at bounding box center [195, 372] width 302 height 18
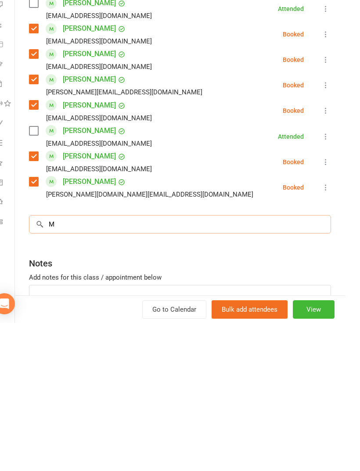
scroll to position [941, 0]
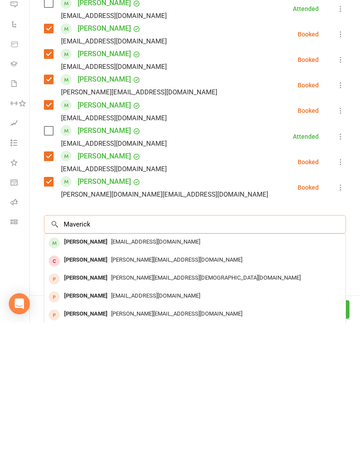
type input "Maverick"
click at [147, 386] on span "Mattkav1@hotmail.com" at bounding box center [155, 389] width 89 height 7
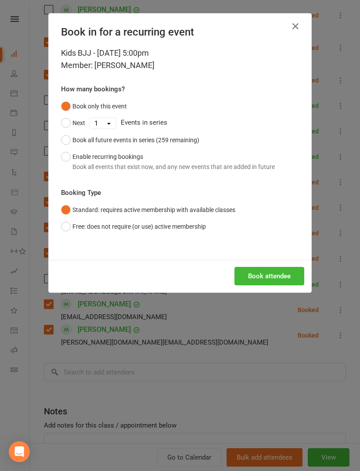
click at [292, 276] on button "Book attendee" at bounding box center [270, 276] width 70 height 18
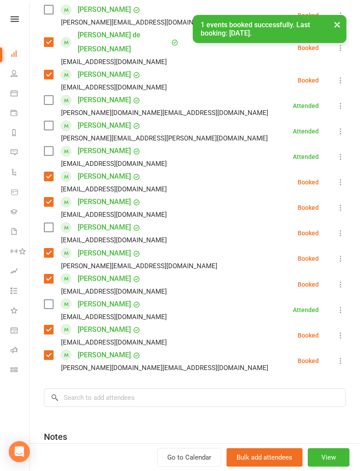
click at [49, 223] on label at bounding box center [48, 227] width 9 height 9
click at [149, 393] on input "search" at bounding box center [195, 398] width 302 height 18
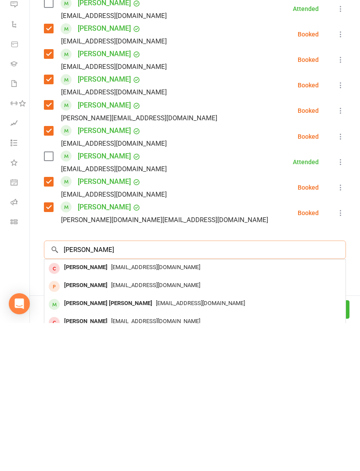
type input "Sullivan"
click at [156, 448] on span "Mattkav1@hotmail.com" at bounding box center [200, 451] width 89 height 7
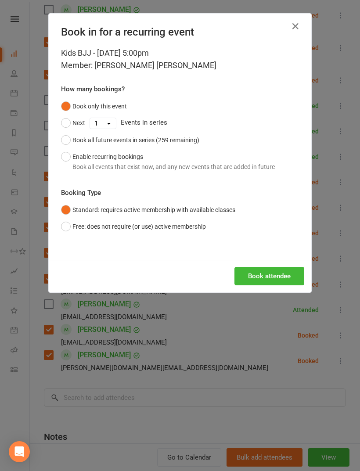
click at [267, 280] on button "Book attendee" at bounding box center [270, 276] width 70 height 18
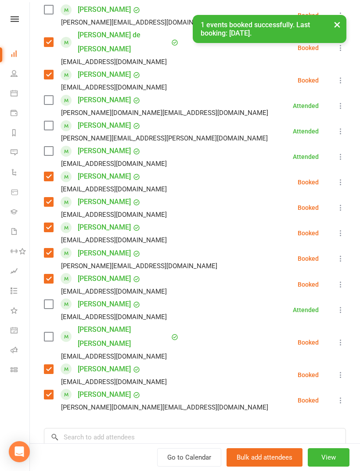
click at [47, 332] on label at bounding box center [48, 336] width 9 height 9
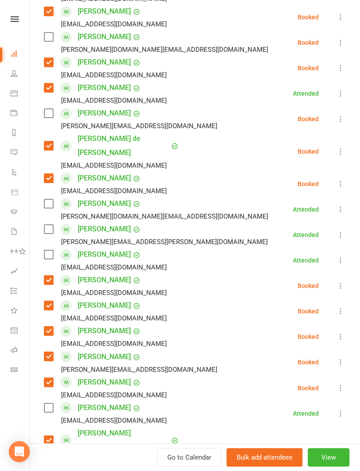
scroll to position [311, 0]
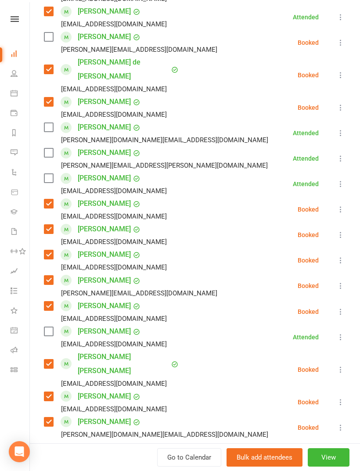
click at [127, 455] on input "search" at bounding box center [195, 464] width 302 height 18
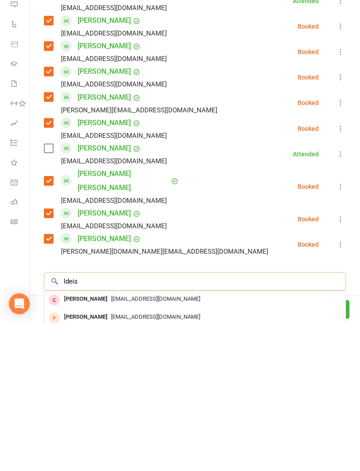
scroll to position [395, 0]
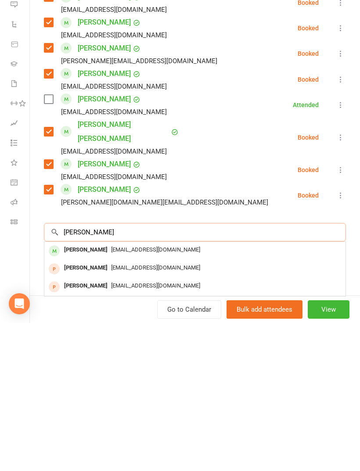
type input "Idris"
click at [152, 394] on span "Zia.basha@gmail.com" at bounding box center [155, 397] width 89 height 7
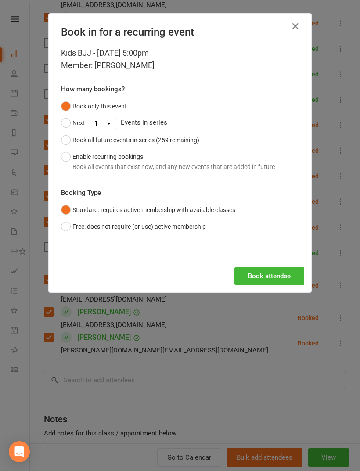
click at [281, 278] on button "Book attendee" at bounding box center [270, 276] width 70 height 18
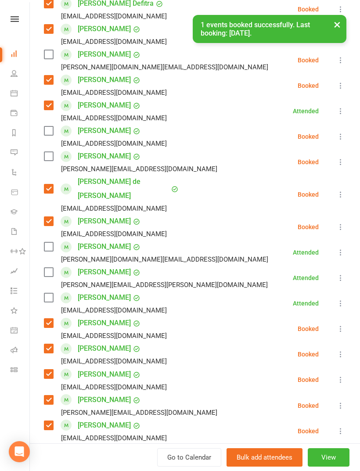
scroll to position [157, 0]
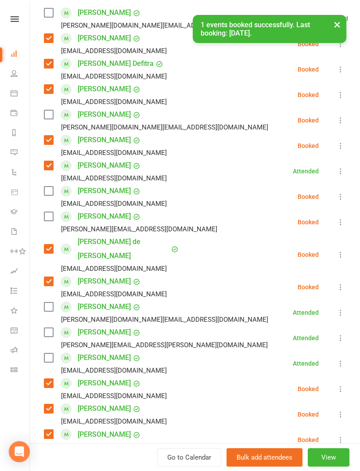
click at [52, 193] on label at bounding box center [48, 191] width 9 height 9
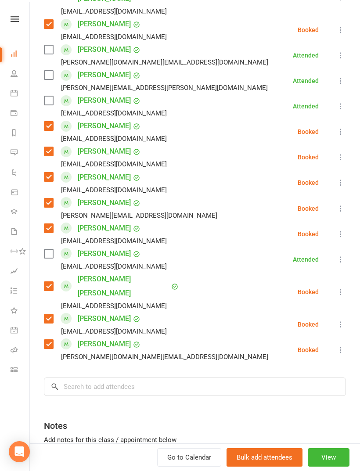
scroll to position [415, 0]
click at [150, 377] on input "search" at bounding box center [195, 386] width 302 height 18
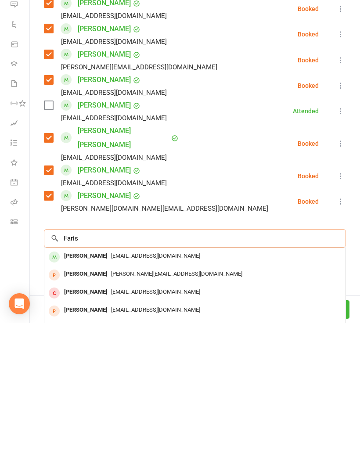
type input "Faris"
click at [119, 401] on span "Eman_herzalla@hotmail.com" at bounding box center [155, 404] width 89 height 7
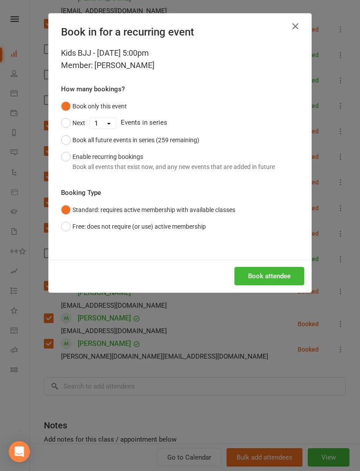
click at [293, 271] on button "Book attendee" at bounding box center [270, 276] width 70 height 18
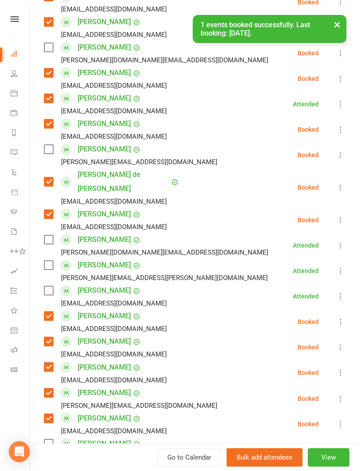
scroll to position [212, 0]
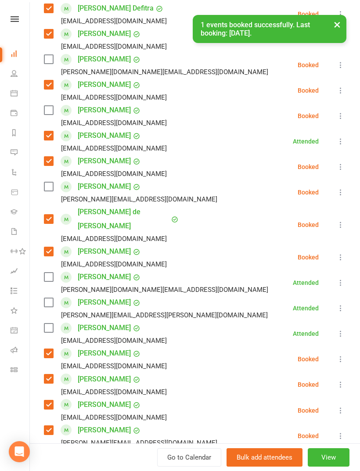
click at [44, 112] on label at bounding box center [48, 110] width 9 height 9
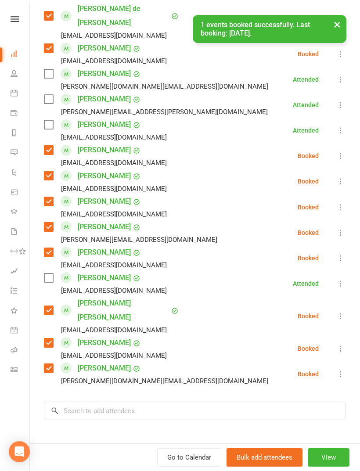
scroll to position [414, 0]
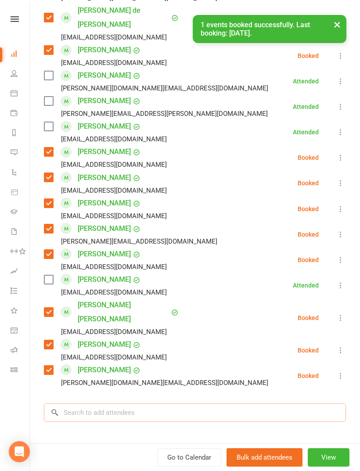
click at [124, 404] on input "search" at bounding box center [195, 413] width 302 height 18
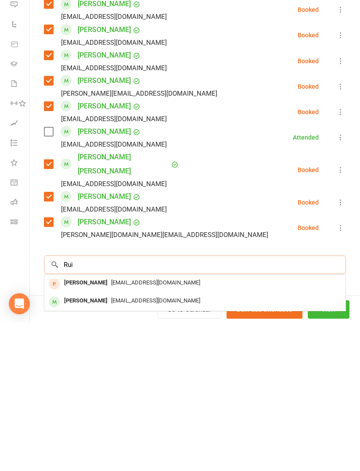
scroll to position [941, 0]
type input "Rui"
click at [118, 445] on span "thejwows@gmail.com" at bounding box center [155, 448] width 89 height 7
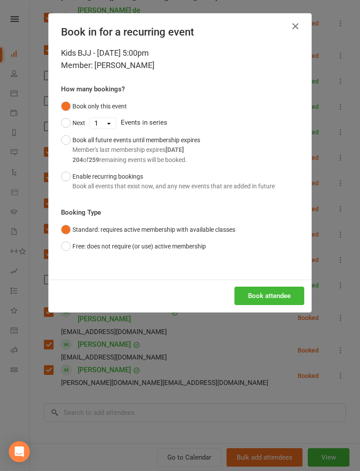
click at [260, 280] on div "Book attendee" at bounding box center [180, 296] width 263 height 32
click at [260, 297] on button "Book attendee" at bounding box center [270, 296] width 70 height 18
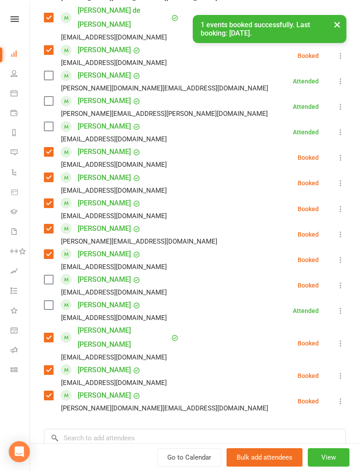
click at [48, 275] on label at bounding box center [48, 279] width 9 height 9
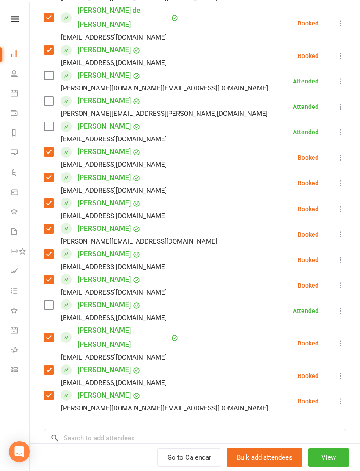
click at [49, 71] on label at bounding box center [48, 75] width 9 height 9
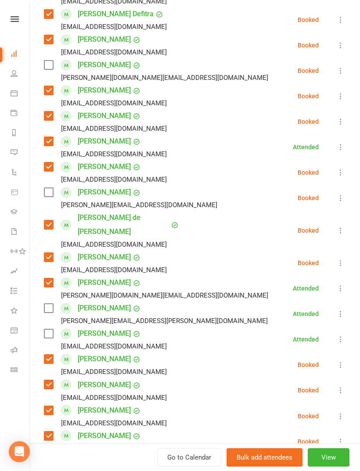
scroll to position [193, 0]
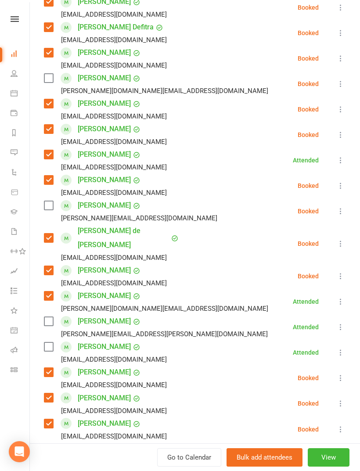
click at [51, 79] on label at bounding box center [48, 78] width 9 height 9
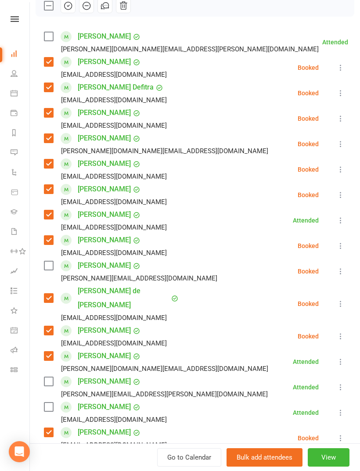
scroll to position [52, 0]
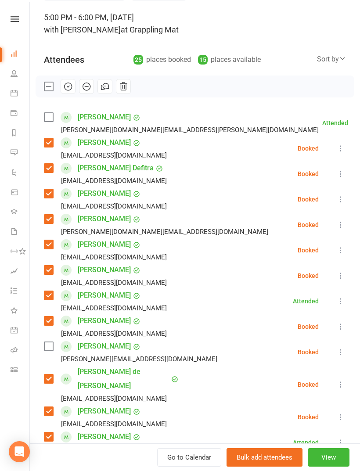
click at [48, 115] on label at bounding box center [48, 117] width 9 height 9
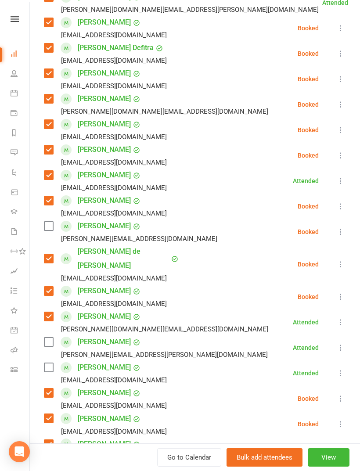
scroll to position [177, 0]
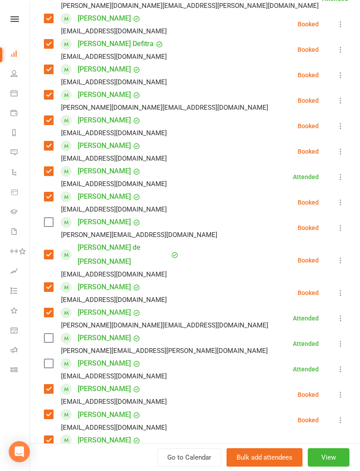
click at [50, 226] on label at bounding box center [48, 222] width 9 height 9
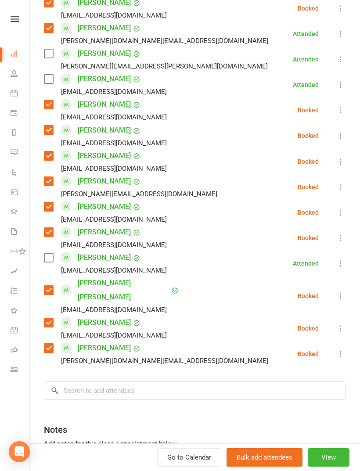
scroll to position [481, 0]
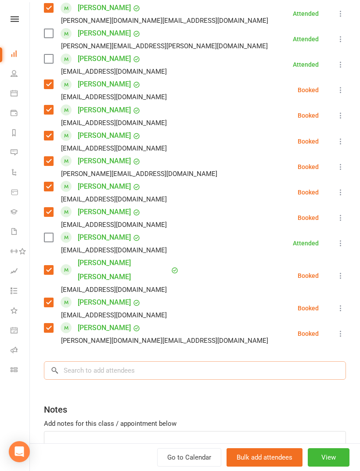
click at [200, 361] on input "search" at bounding box center [195, 370] width 302 height 18
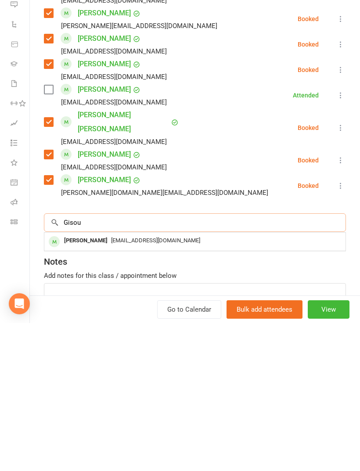
type input "Gisou"
click at [137, 385] on span "[EMAIL_ADDRESS][DOMAIN_NAME]" at bounding box center [155, 388] width 89 height 7
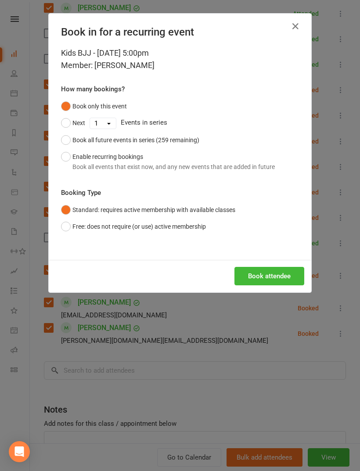
click at [285, 271] on button "Book attendee" at bounding box center [270, 276] width 70 height 18
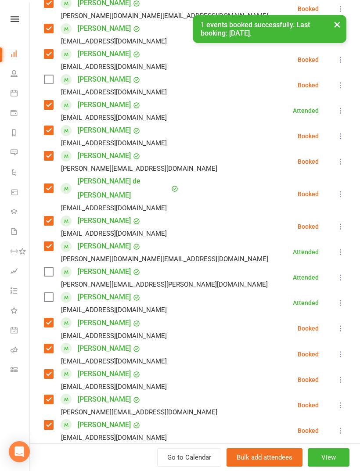
scroll to position [262, 0]
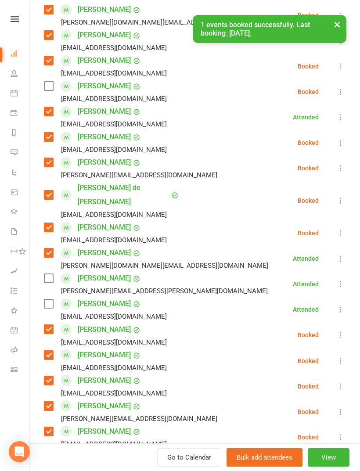
click at [49, 82] on label at bounding box center [48, 86] width 9 height 9
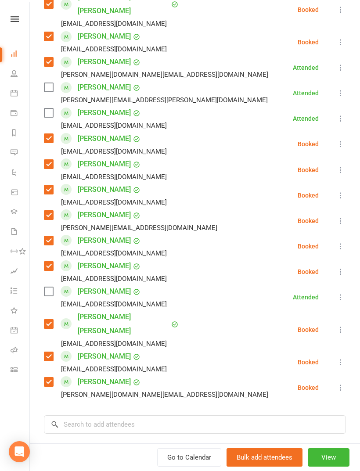
scroll to position [463, 0]
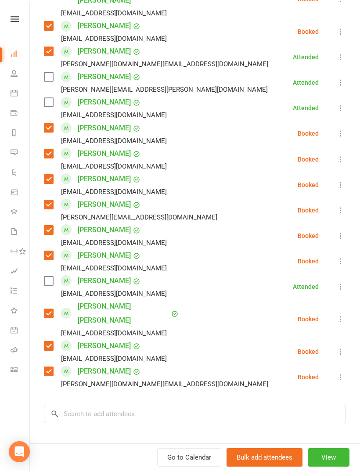
click at [51, 98] on label at bounding box center [48, 102] width 9 height 9
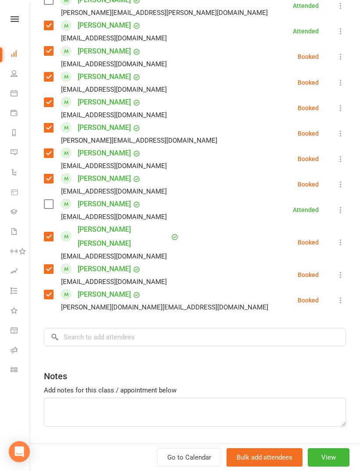
scroll to position [539, 0]
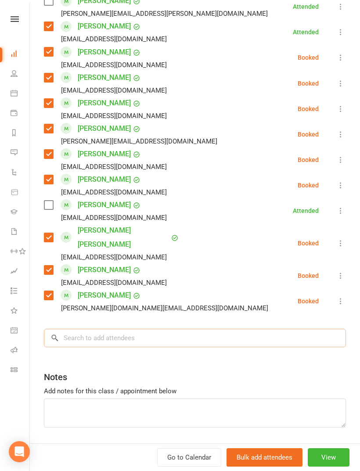
click at [209, 329] on input "search" at bounding box center [195, 338] width 302 height 18
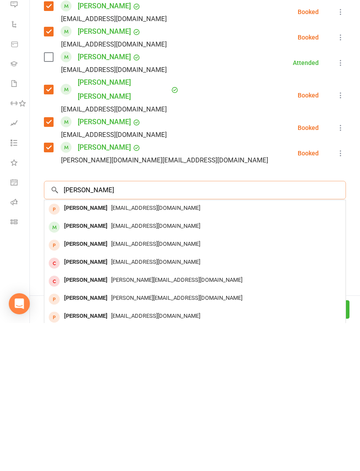
type input "Ethan yang"
click at [126, 371] on span "[EMAIL_ADDRESS][DOMAIN_NAME]" at bounding box center [155, 374] width 89 height 7
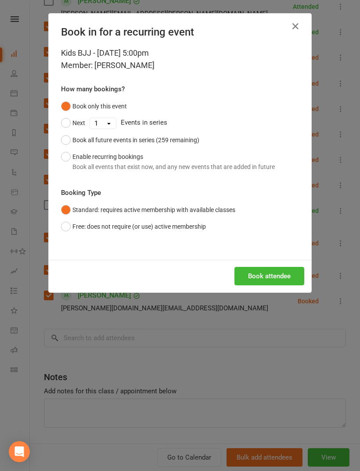
click at [264, 264] on div "Book attendee" at bounding box center [180, 276] width 263 height 32
click at [265, 273] on button "Book attendee" at bounding box center [270, 276] width 70 height 18
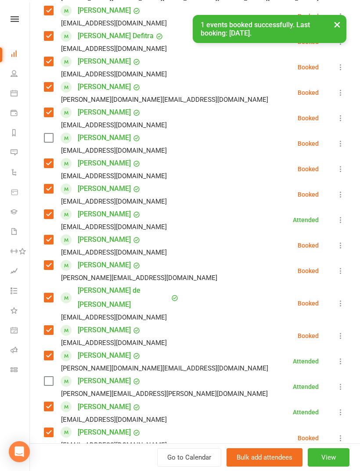
scroll to position [143, 0]
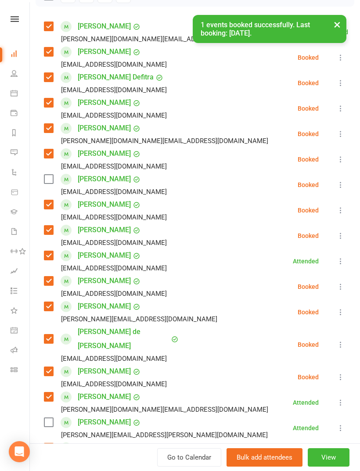
click at [47, 184] on label at bounding box center [48, 179] width 9 height 9
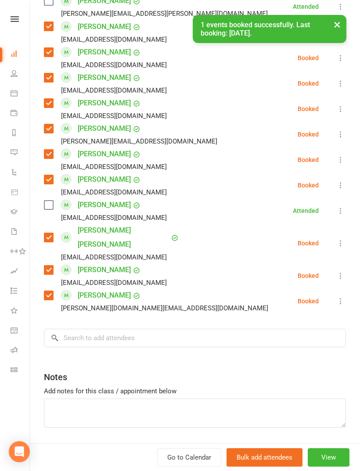
scroll to position [564, 0]
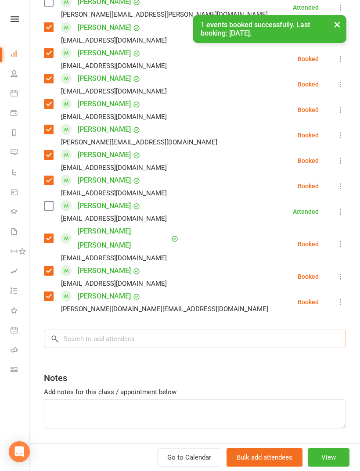
click at [164, 330] on input "search" at bounding box center [195, 339] width 302 height 18
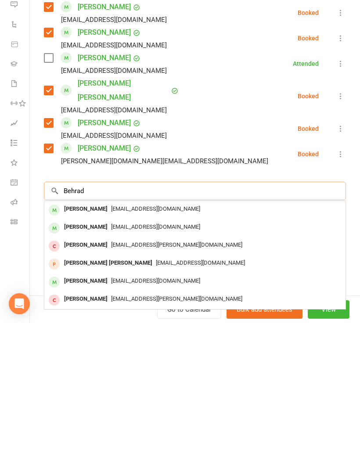
type input "Behrad"
click at [134, 354] on span "Me.abouhamzeh@gmail.com" at bounding box center [155, 357] width 89 height 7
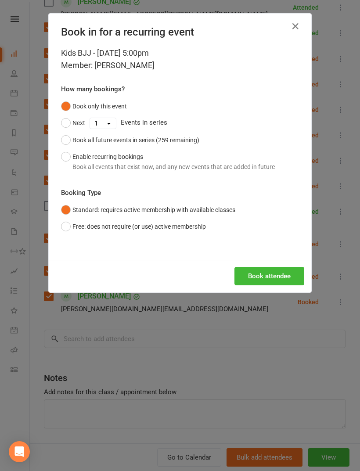
click at [266, 276] on button "Book attendee" at bounding box center [270, 276] width 70 height 18
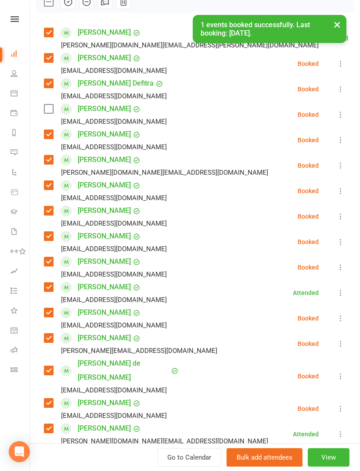
scroll to position [90, 0]
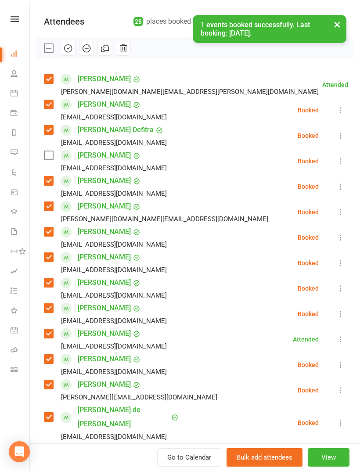
click at [51, 155] on label at bounding box center [48, 155] width 9 height 9
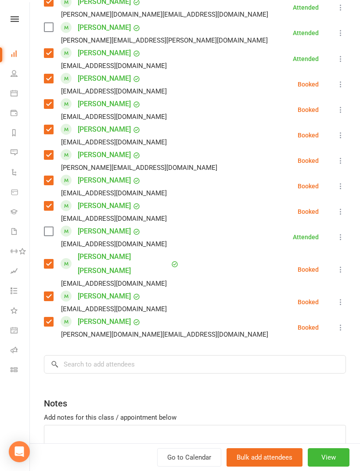
scroll to position [577, 0]
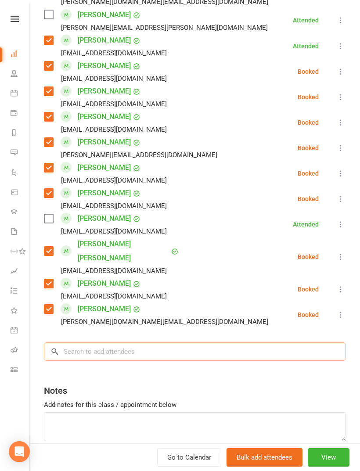
click at [200, 343] on input "search" at bounding box center [195, 352] width 302 height 18
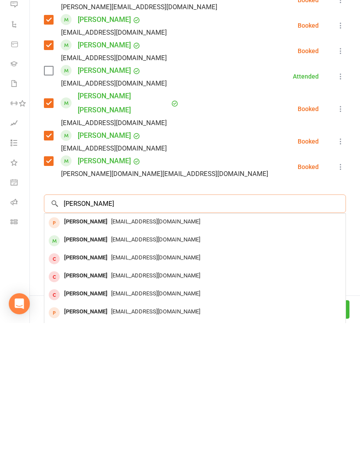
type input "James lau"
click at [137, 384] on span "Laufamily328@gmail.com" at bounding box center [155, 387] width 89 height 7
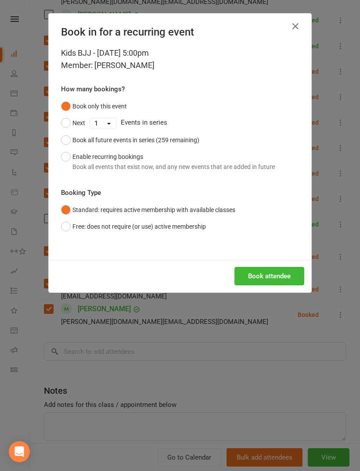
click at [287, 281] on button "Book attendee" at bounding box center [270, 276] width 70 height 18
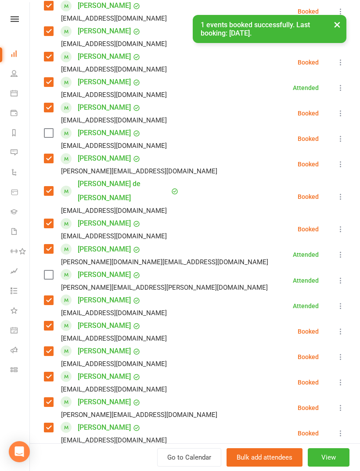
scroll to position [339, 0]
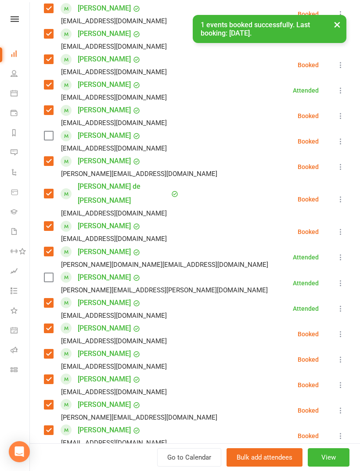
click at [46, 140] on label at bounding box center [48, 135] width 9 height 9
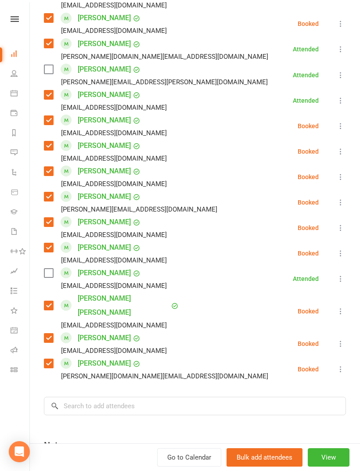
scroll to position [558, 0]
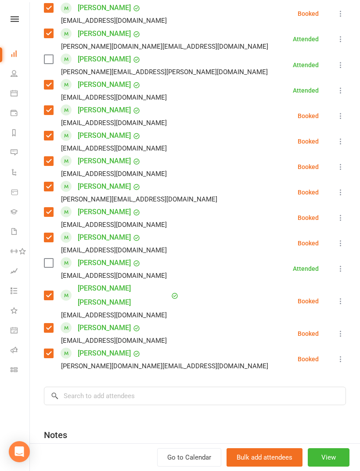
click at [52, 259] on label at bounding box center [48, 263] width 9 height 9
click at [111, 387] on input "search" at bounding box center [195, 396] width 302 height 18
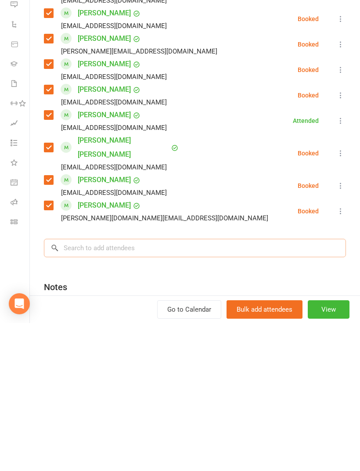
type input "O"
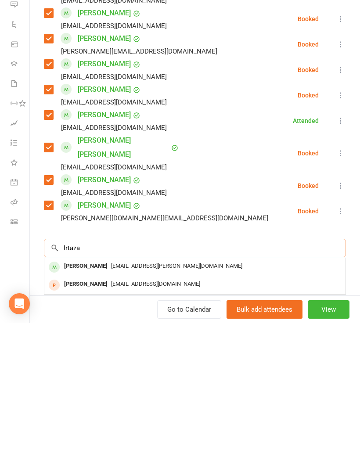
type input "Irtaza"
click at [175, 408] on div "Sehar.rao@gmail.com" at bounding box center [195, 414] width 294 height 13
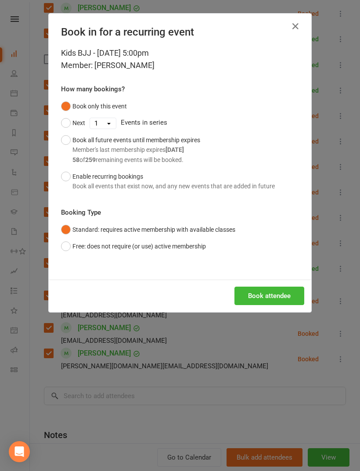
click at [278, 303] on button "Book attendee" at bounding box center [270, 296] width 70 height 18
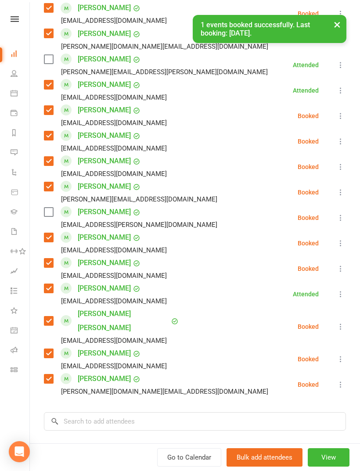
click at [45, 208] on label at bounding box center [48, 212] width 9 height 9
click at [156, 412] on input "search" at bounding box center [195, 421] width 302 height 18
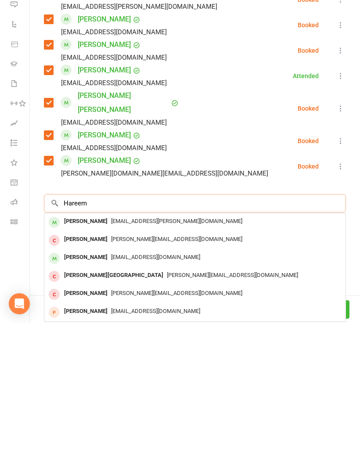
scroll to position [941, 0]
type input "Hareem"
click at [150, 366] on span "Sehar.rao@gmail.com" at bounding box center [176, 369] width 131 height 7
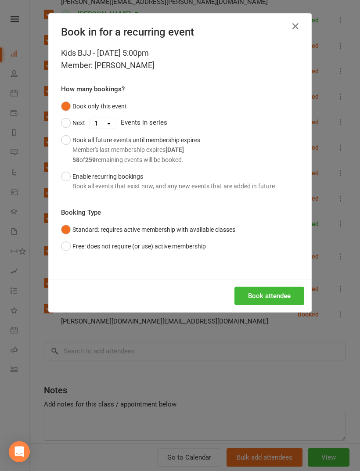
click at [281, 300] on button "Book attendee" at bounding box center [270, 296] width 70 height 18
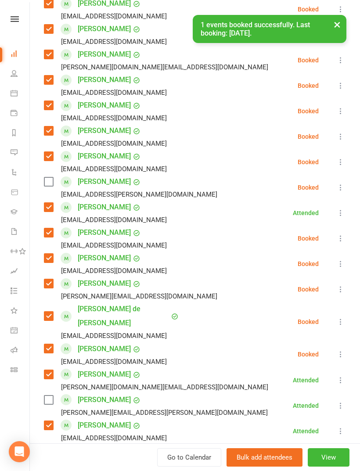
scroll to position [237, 0]
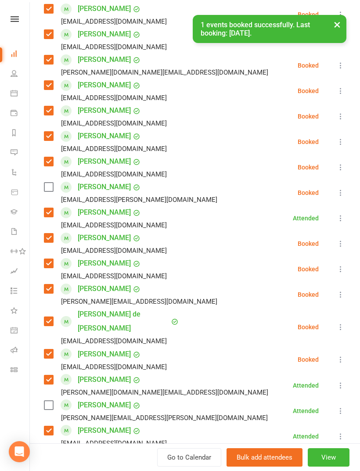
click at [47, 189] on label at bounding box center [48, 187] width 9 height 9
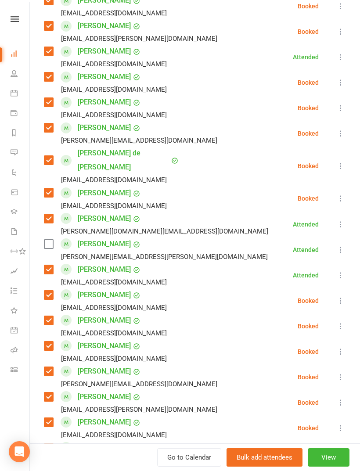
click at [51, 240] on label at bounding box center [48, 244] width 9 height 9
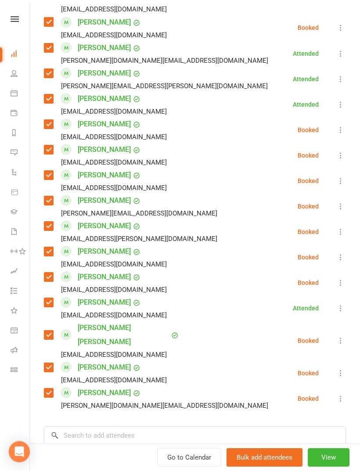
scroll to position [608, 0]
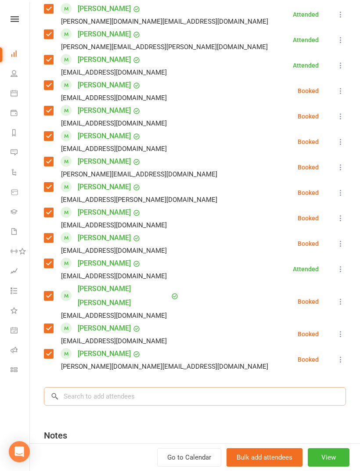
click at [130, 387] on input "search" at bounding box center [195, 396] width 302 height 18
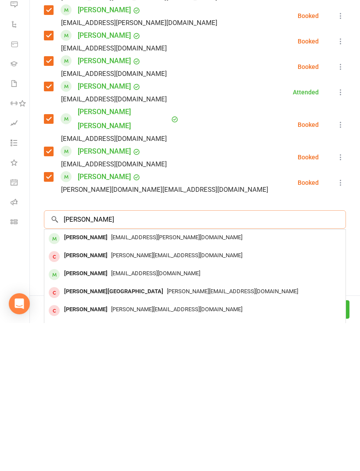
scroll to position [648, 0]
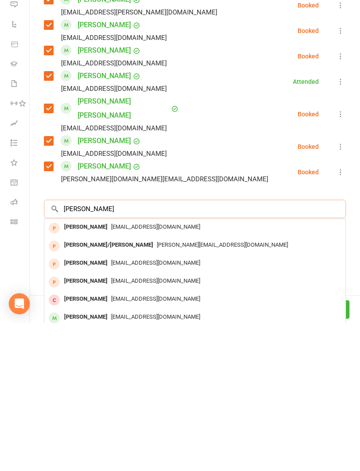
type input "Nicole"
click at [132, 462] on span "Jyeecyon@gmail.com" at bounding box center [155, 465] width 89 height 7
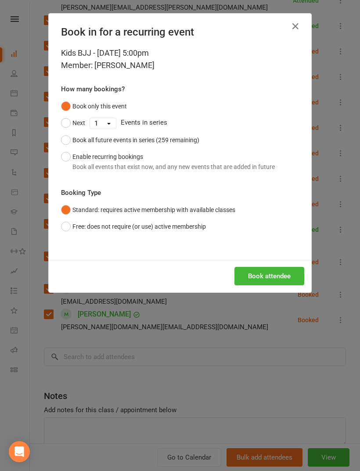
click at [287, 280] on button "Book attendee" at bounding box center [270, 276] width 70 height 18
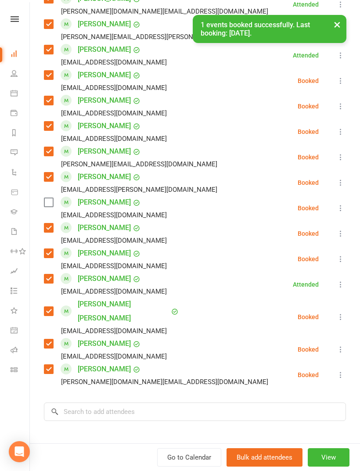
scroll to position [549, 0]
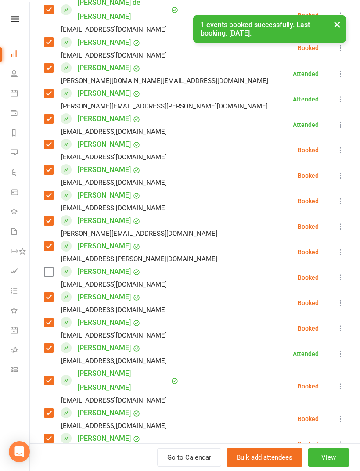
click at [52, 267] on label at bounding box center [48, 271] width 9 height 9
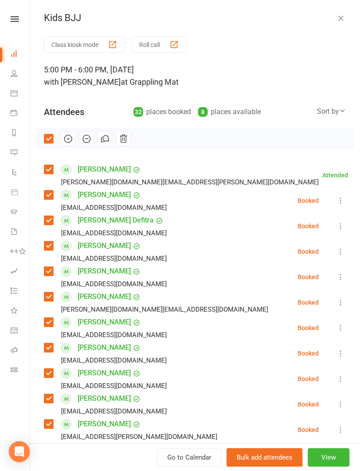
scroll to position [0, 0]
click at [69, 132] on button "button" at bounding box center [68, 138] width 15 height 15
